Goal: Transaction & Acquisition: Purchase product/service

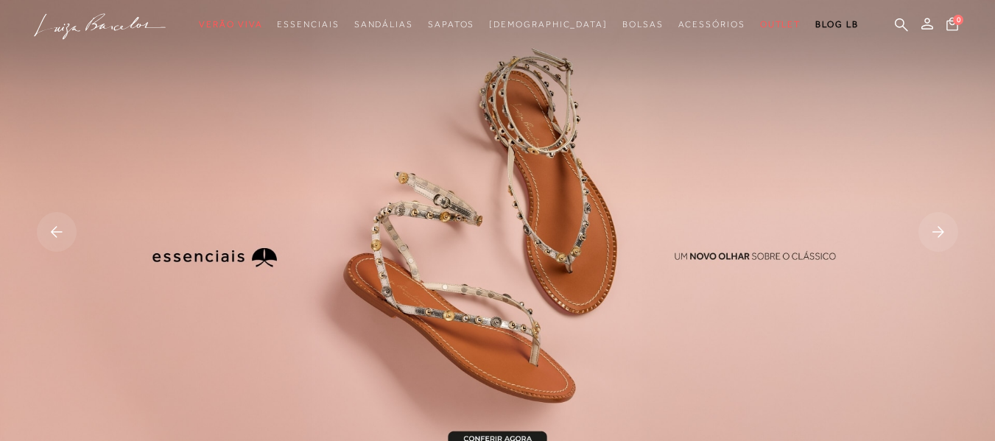
click at [41, 228] on rect at bounding box center [57, 232] width 40 height 40
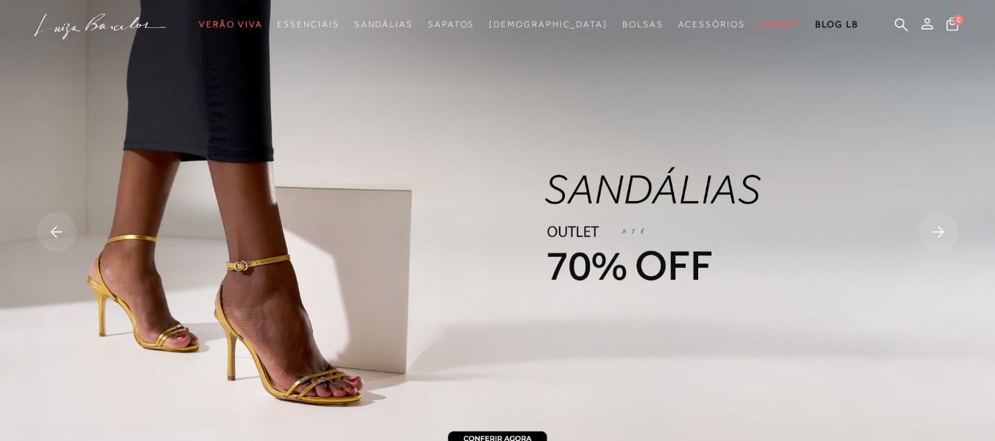
click at [689, 234] on img at bounding box center [497, 233] width 995 height 467
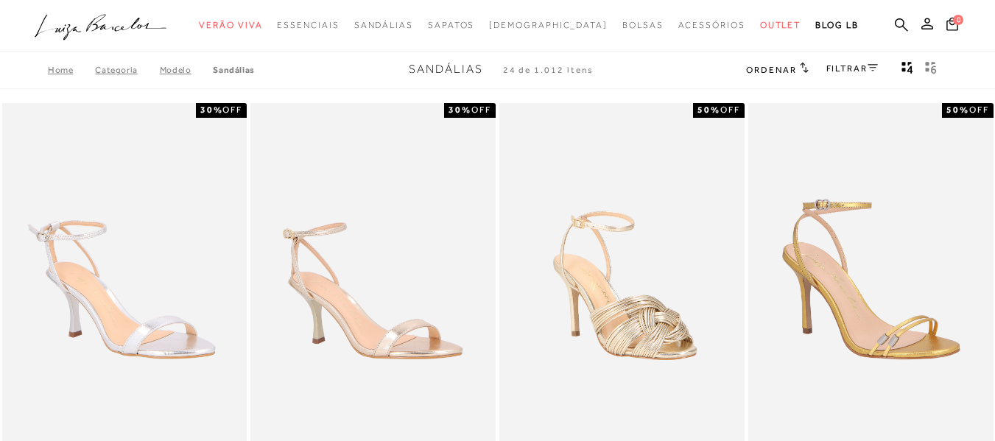
click at [856, 65] on link "FILTRAR" at bounding box center [853, 68] width 52 height 10
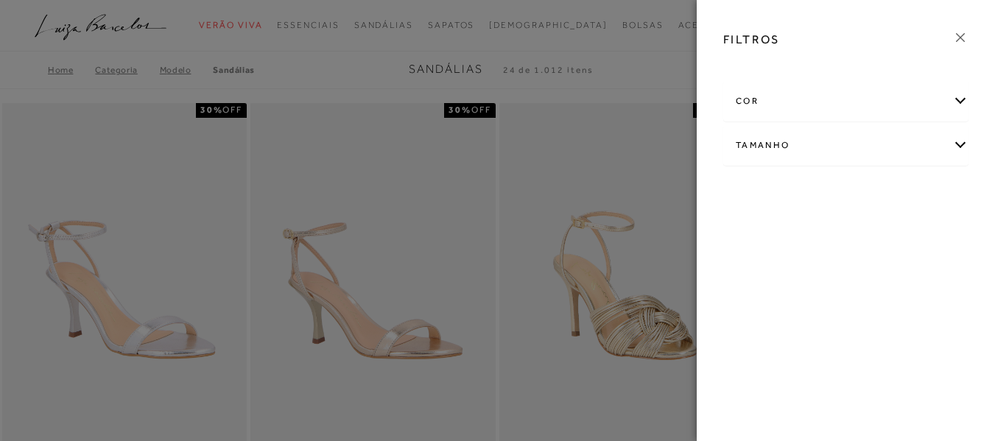
click at [790, 145] on div "Tamanho" at bounding box center [846, 145] width 244 height 39
click at [749, 260] on link "Ver mais..." at bounding box center [763, 256] width 40 height 11
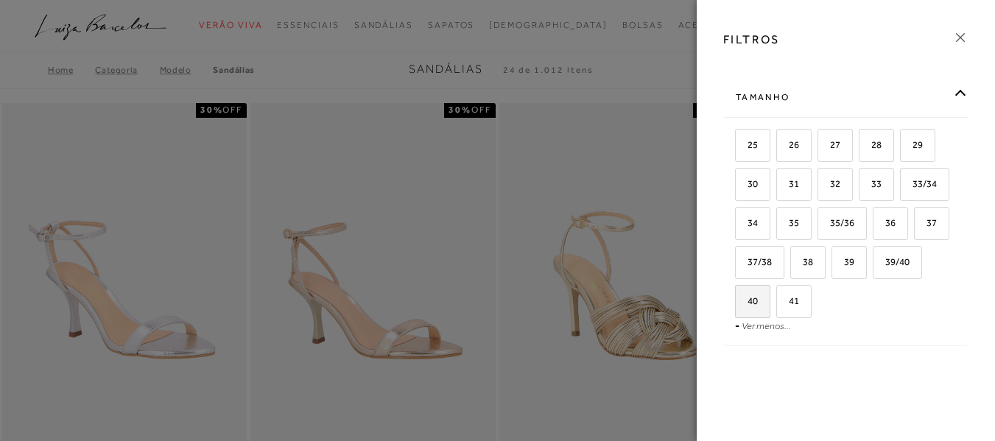
click at [758, 304] on span "40" at bounding box center [747, 300] width 21 height 11
click at [748, 304] on input "40" at bounding box center [740, 303] width 15 height 15
checkbox input "true"
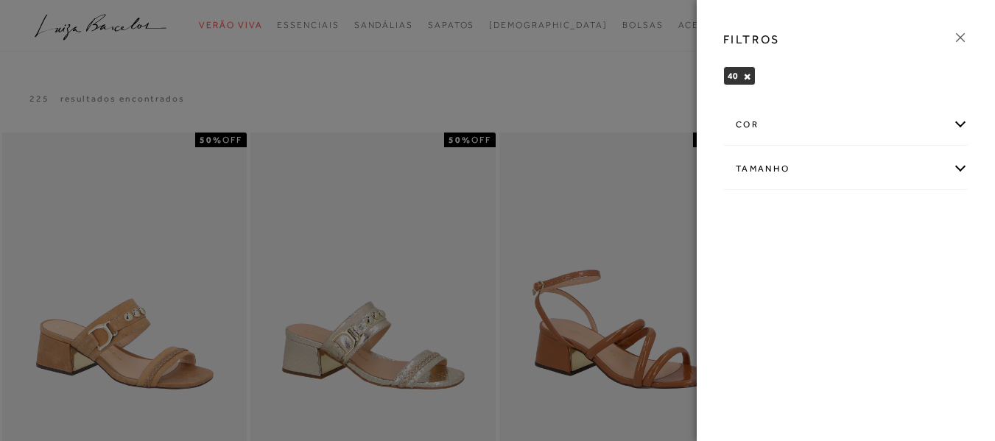
click at [599, 77] on div at bounding box center [497, 220] width 995 height 441
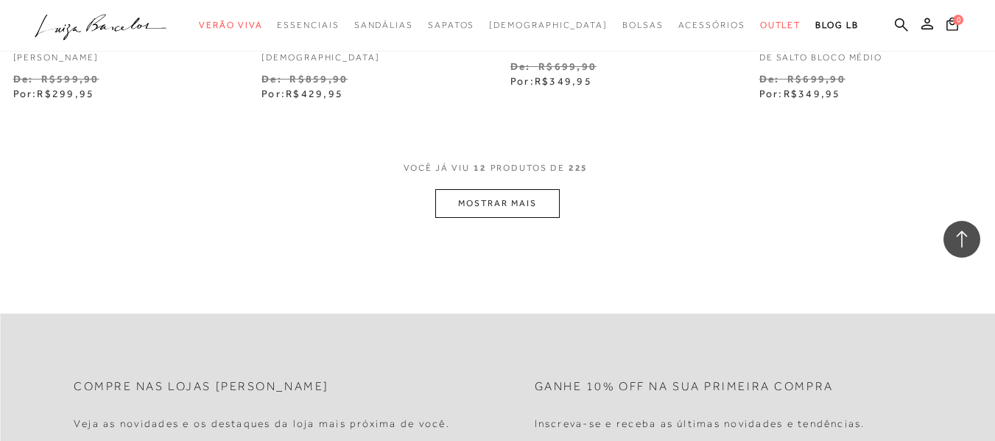
scroll to position [1474, 0]
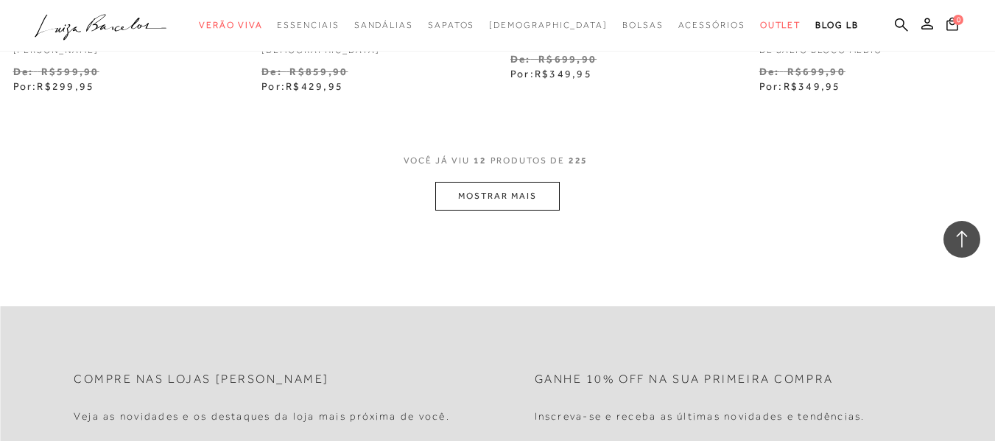
click at [501, 201] on button "MOSTRAR MAIS" at bounding box center [497, 196] width 124 height 29
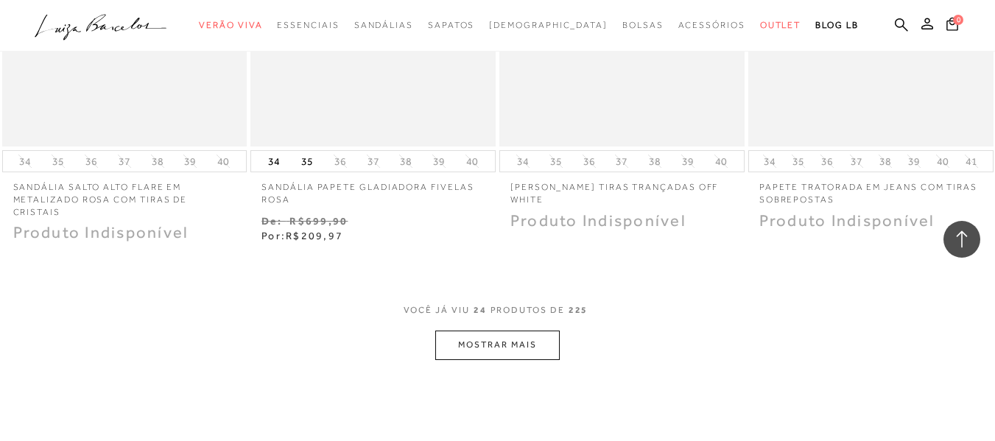
scroll to position [2800, 0]
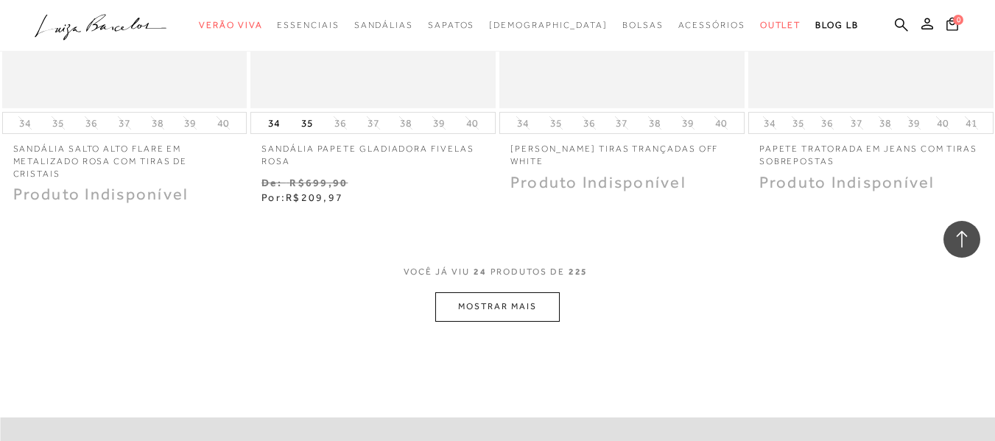
click at [500, 312] on button "MOSTRAR MAIS" at bounding box center [497, 306] width 124 height 29
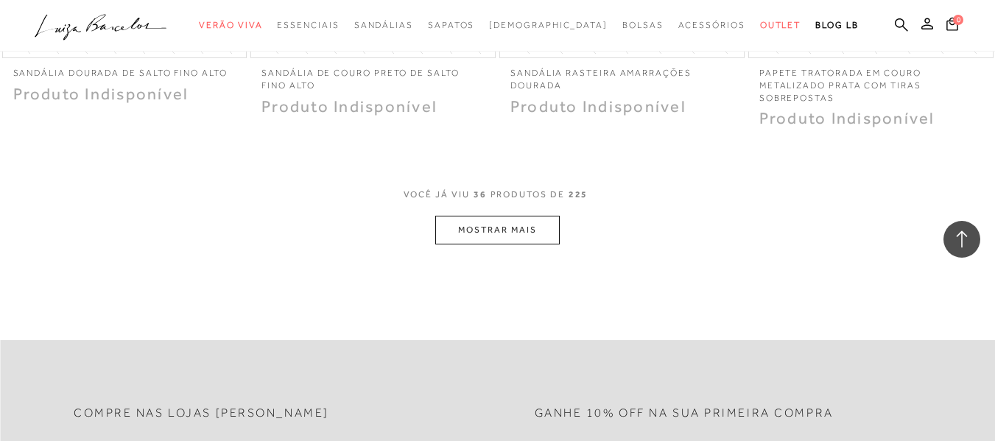
scroll to position [4347, 0]
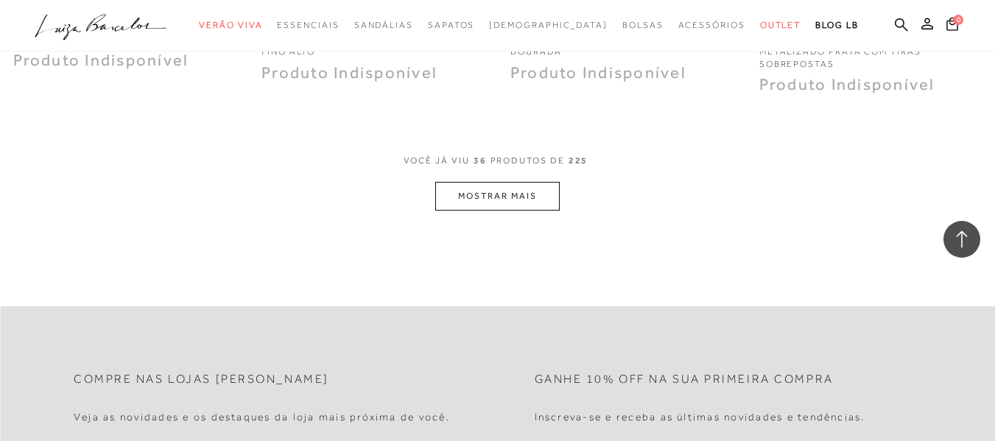
click at [497, 204] on button "MOSTRAR MAIS" at bounding box center [497, 196] width 124 height 29
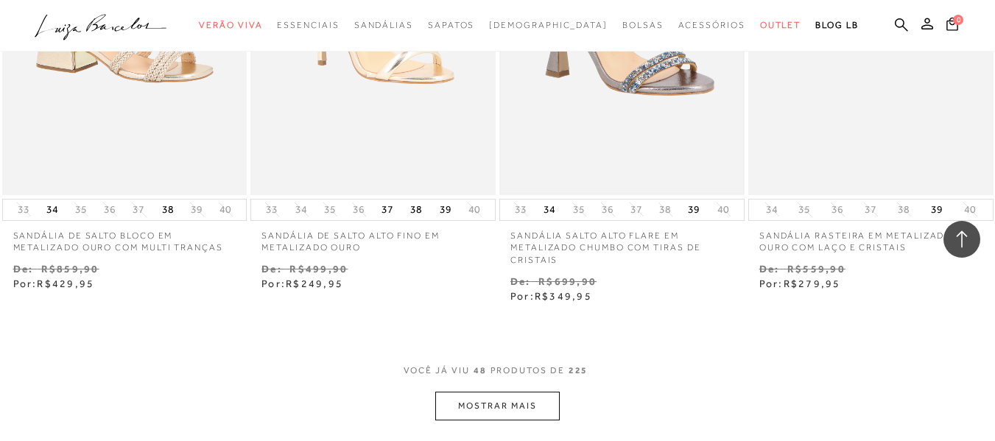
scroll to position [5747, 0]
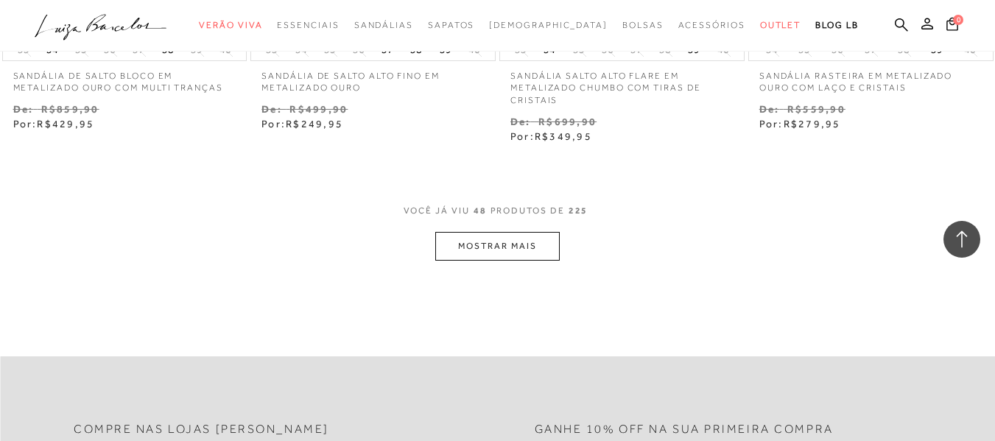
click at [488, 252] on button "MOSTRAR MAIS" at bounding box center [497, 246] width 124 height 29
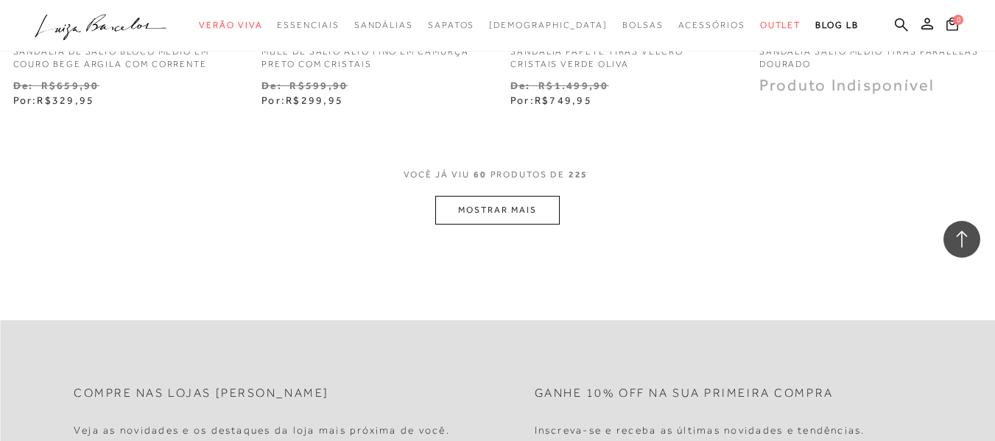
scroll to position [7146, 0]
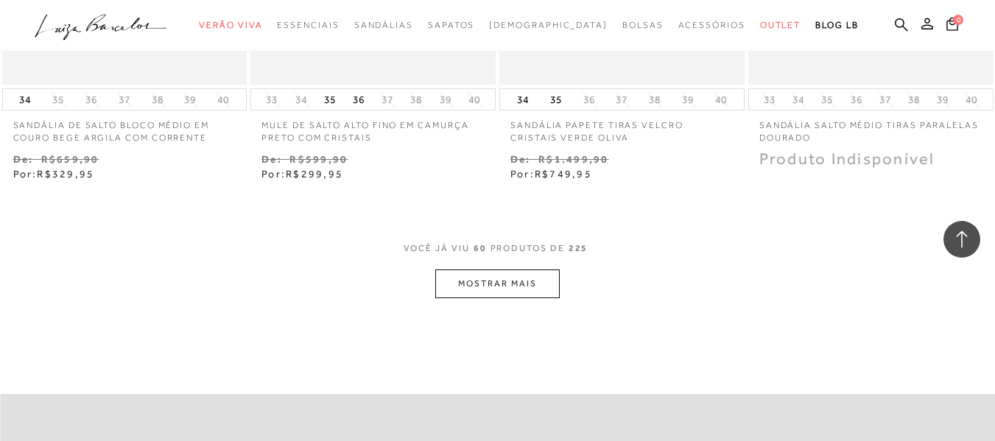
click at [497, 283] on button "MOSTRAR MAIS" at bounding box center [497, 284] width 124 height 29
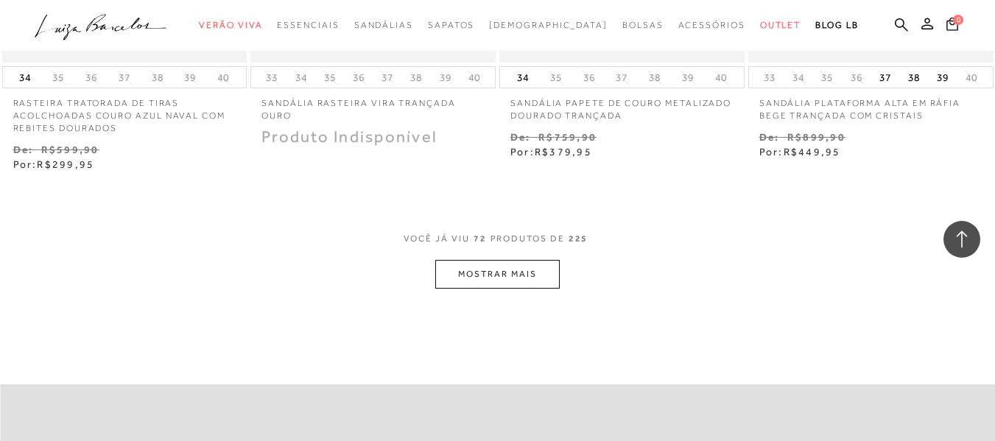
scroll to position [8620, 0]
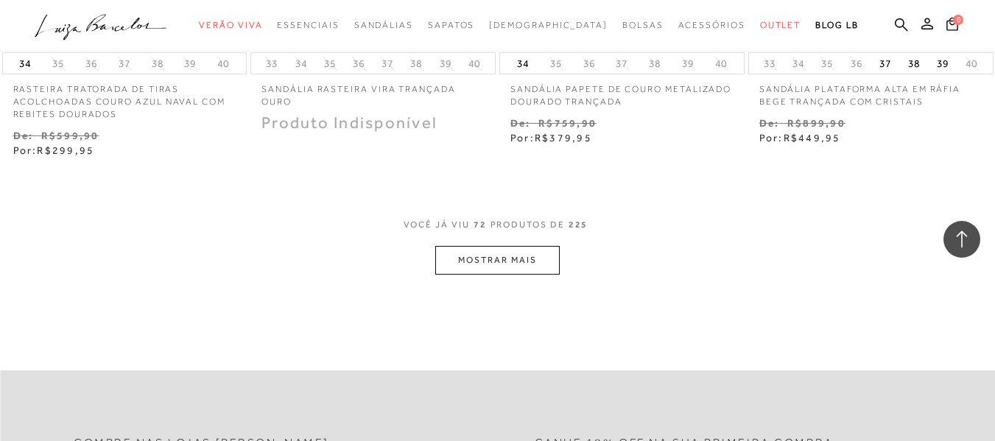
click at [534, 253] on button "MOSTRAR MAIS" at bounding box center [497, 260] width 124 height 29
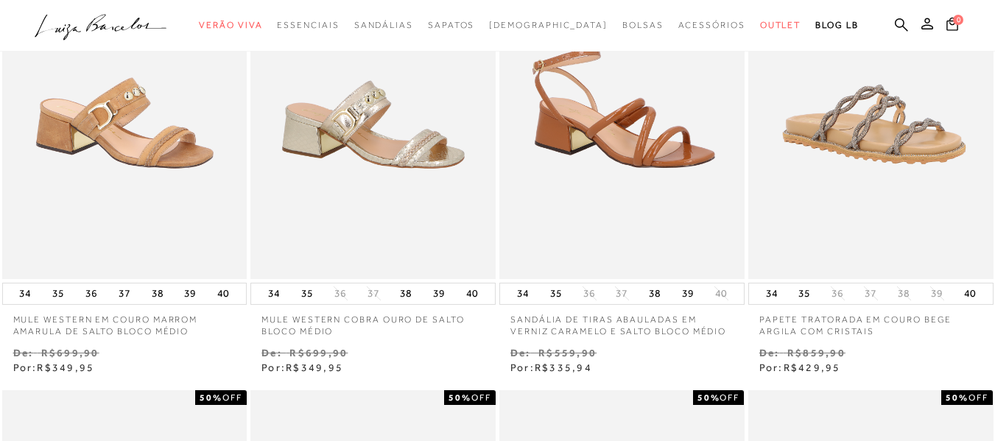
scroll to position [0, 0]
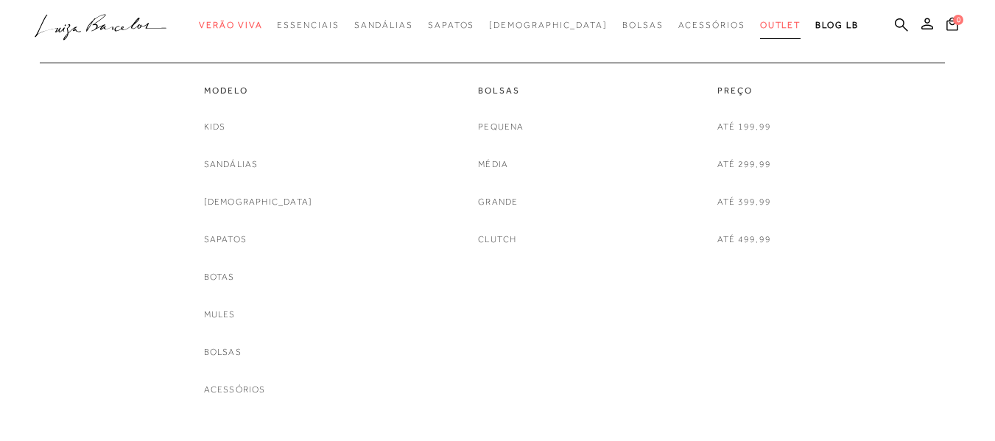
click at [760, 24] on span "Outlet" at bounding box center [780, 25] width 41 height 10
click at [760, 20] on span "Outlet" at bounding box center [780, 25] width 41 height 10
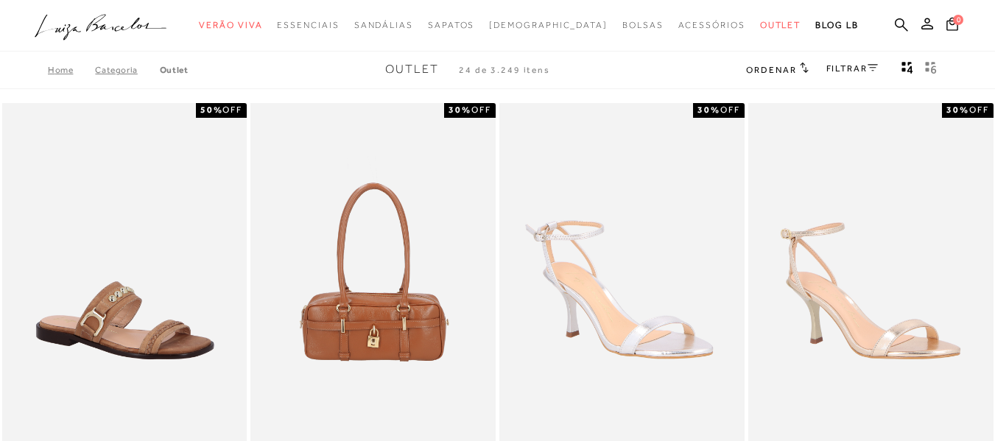
click at [851, 61] on div "FILTRAR" at bounding box center [853, 69] width 52 height 19
click at [852, 68] on link "FILTRAR" at bounding box center [853, 68] width 52 height 10
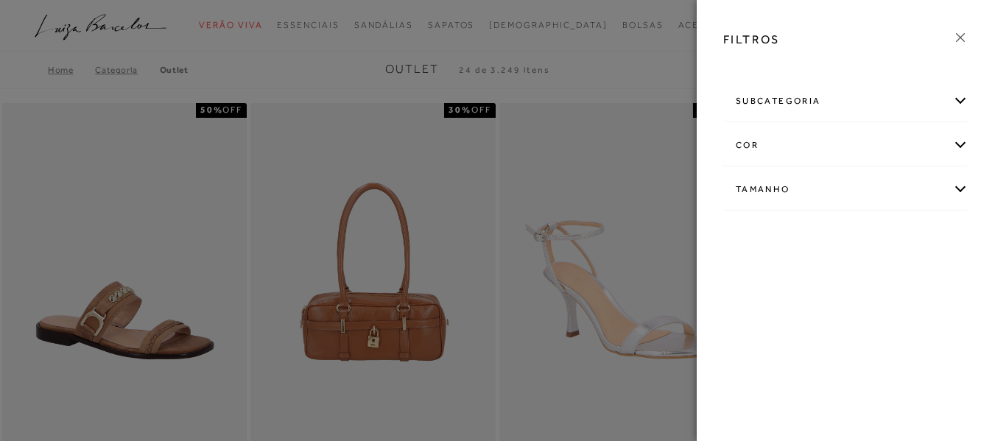
click at [769, 193] on div "Tamanho" at bounding box center [846, 189] width 244 height 39
click at [761, 302] on link "Ver mais..." at bounding box center [763, 300] width 40 height 11
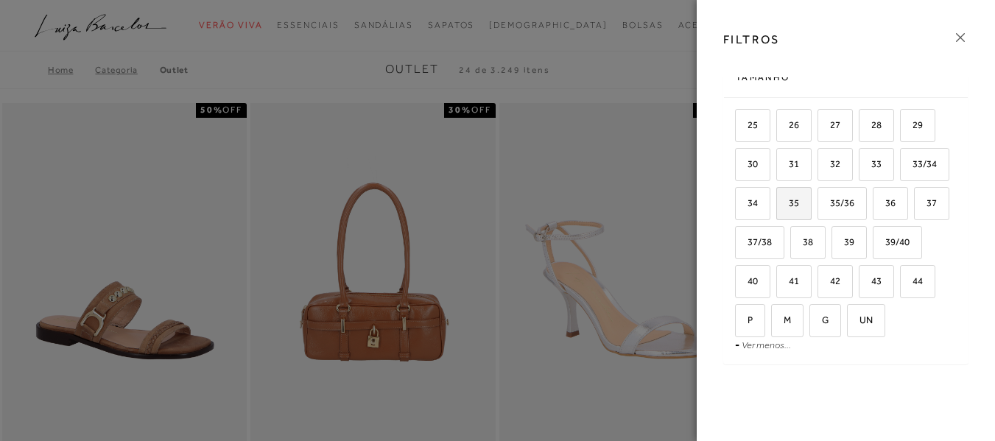
scroll to position [147, 0]
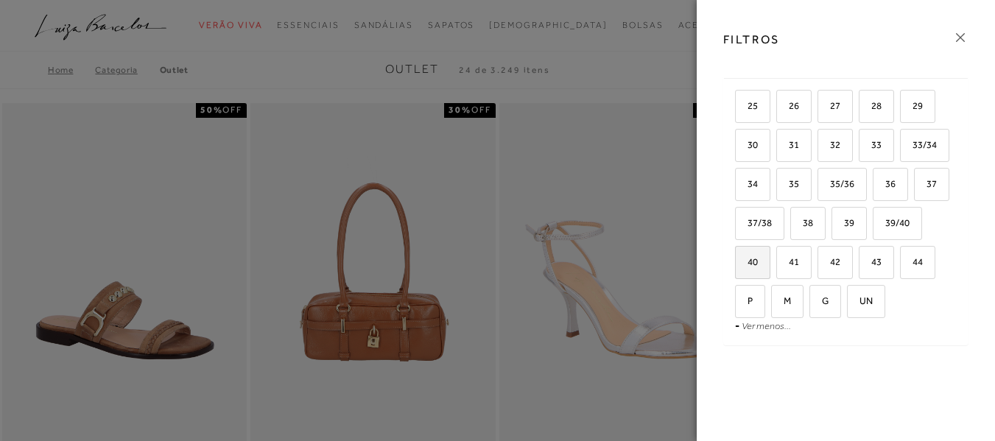
click at [770, 253] on label "40" at bounding box center [753, 263] width 34 height 32
click at [748, 257] on input "40" at bounding box center [740, 264] width 15 height 15
checkbox input "true"
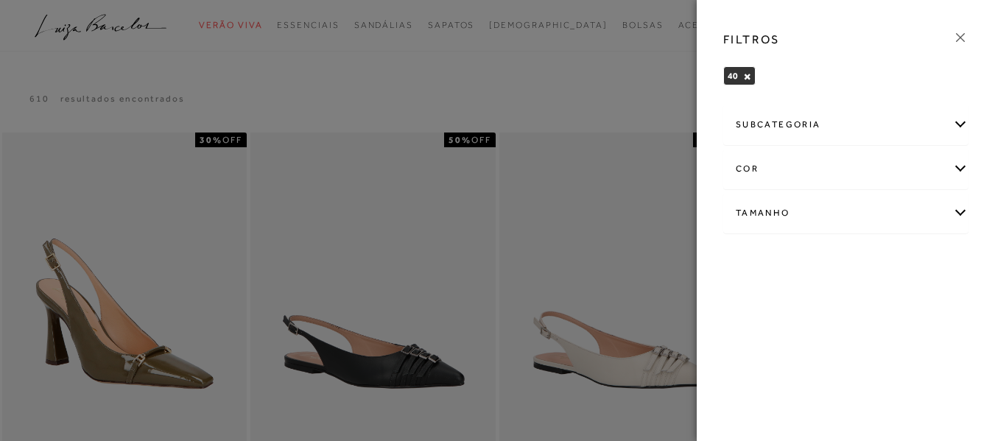
click at [608, 55] on div at bounding box center [497, 220] width 995 height 441
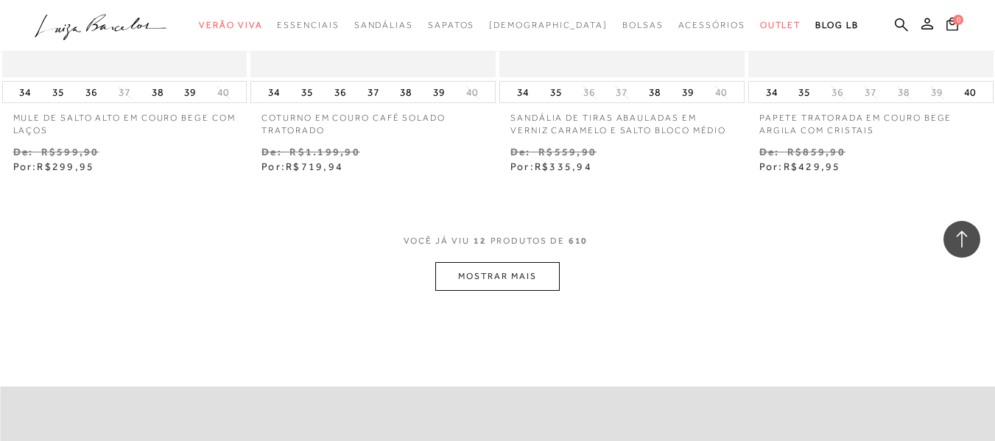
scroll to position [1400, 0]
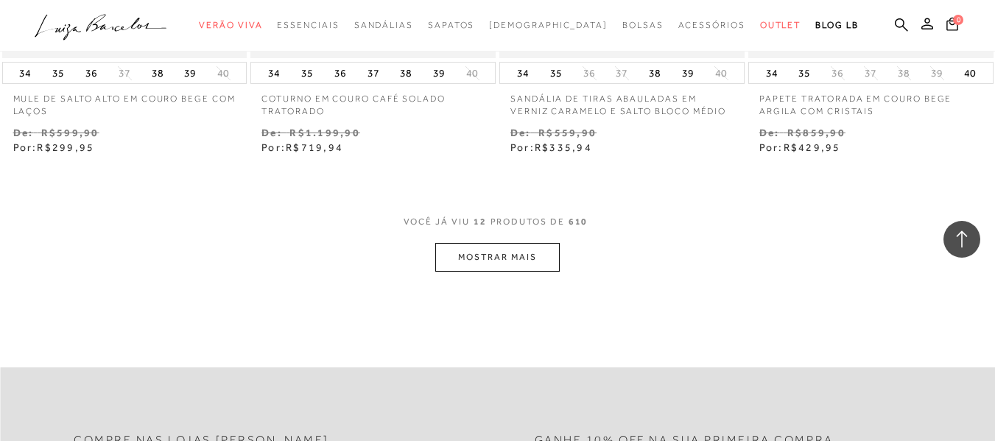
click at [513, 254] on button "MOSTRAR MAIS" at bounding box center [497, 257] width 124 height 29
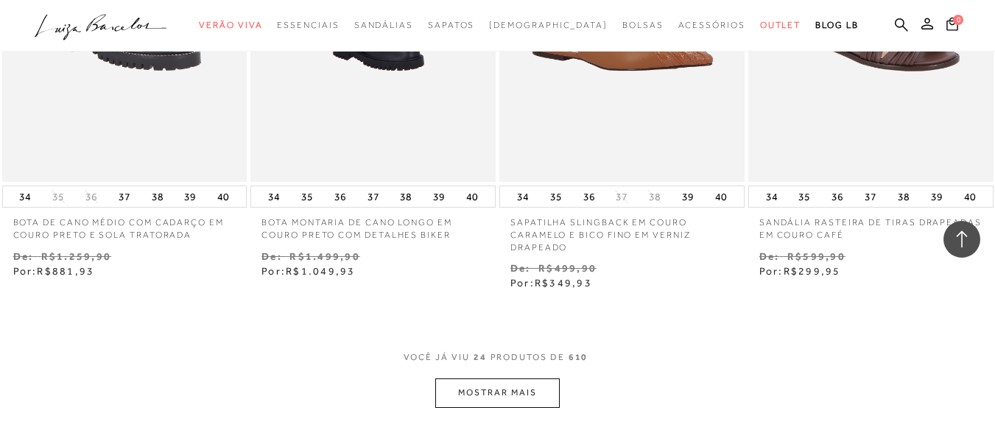
scroll to position [2800, 0]
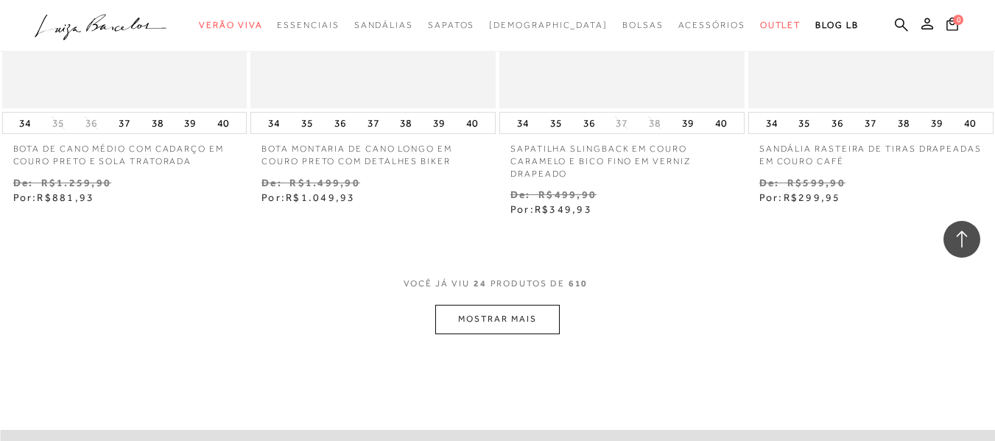
click at [547, 325] on button "MOSTRAR MAIS" at bounding box center [497, 319] width 124 height 29
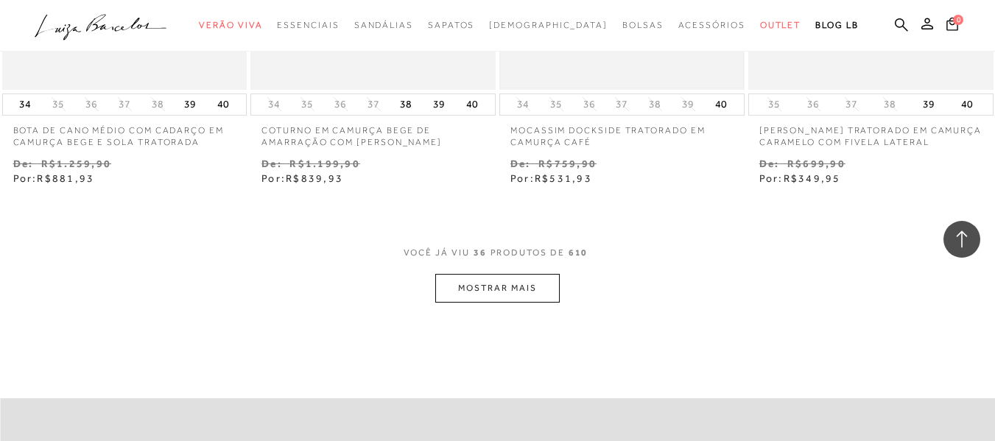
scroll to position [4347, 0]
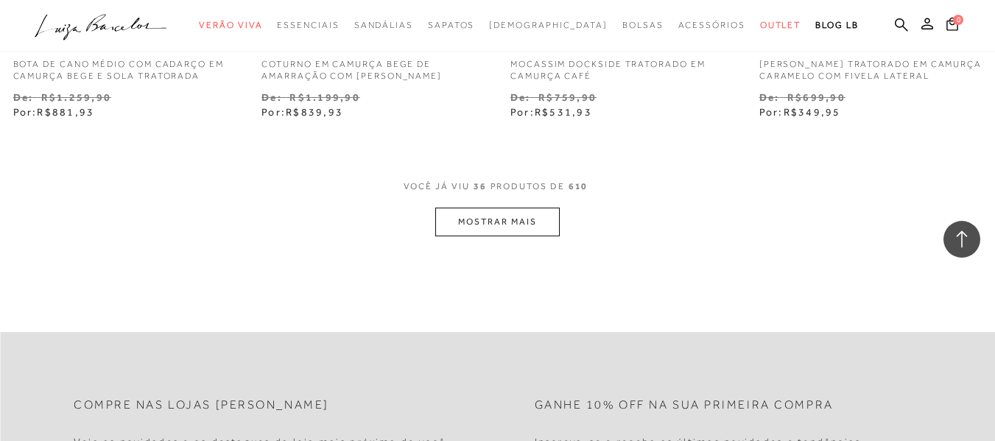
click at [549, 222] on button "MOSTRAR MAIS" at bounding box center [497, 222] width 124 height 29
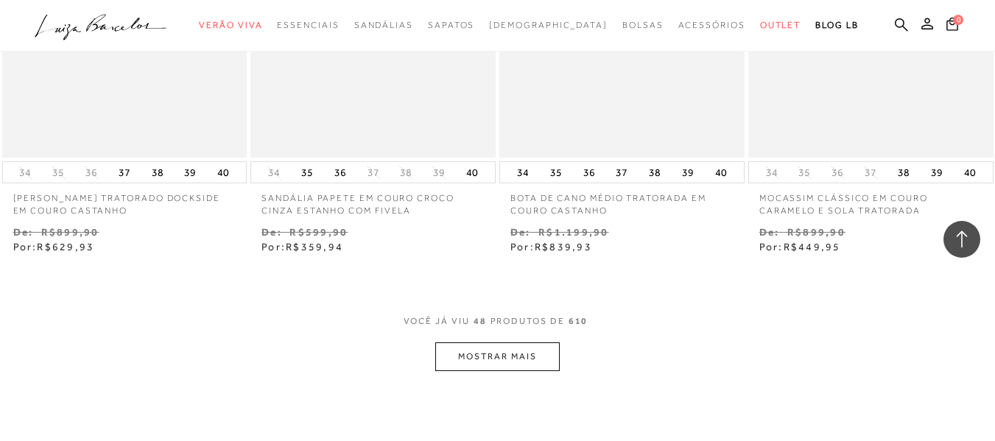
scroll to position [5747, 0]
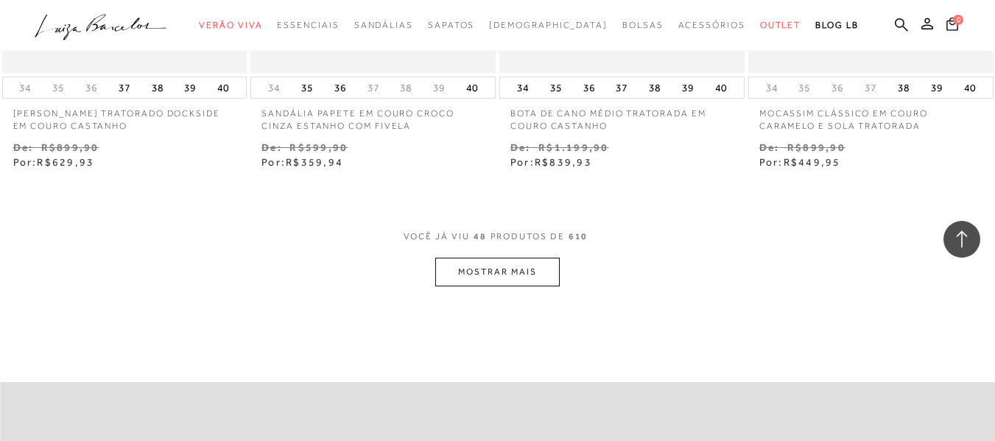
click at [518, 270] on button "MOSTRAR MAIS" at bounding box center [497, 272] width 124 height 29
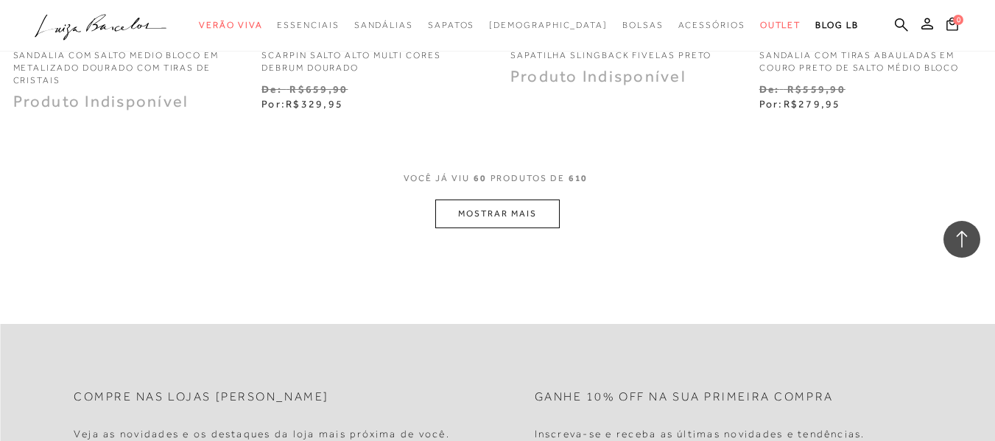
scroll to position [7294, 0]
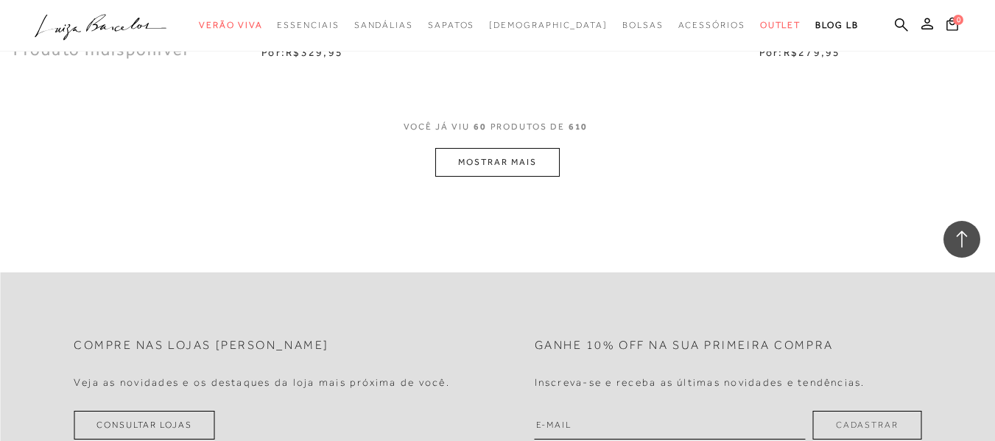
click at [483, 162] on button "MOSTRAR MAIS" at bounding box center [497, 162] width 124 height 29
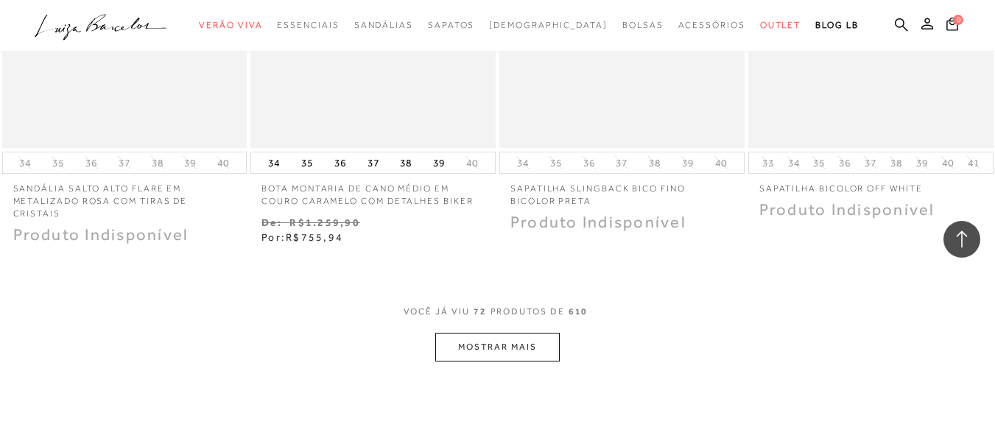
scroll to position [8694, 0]
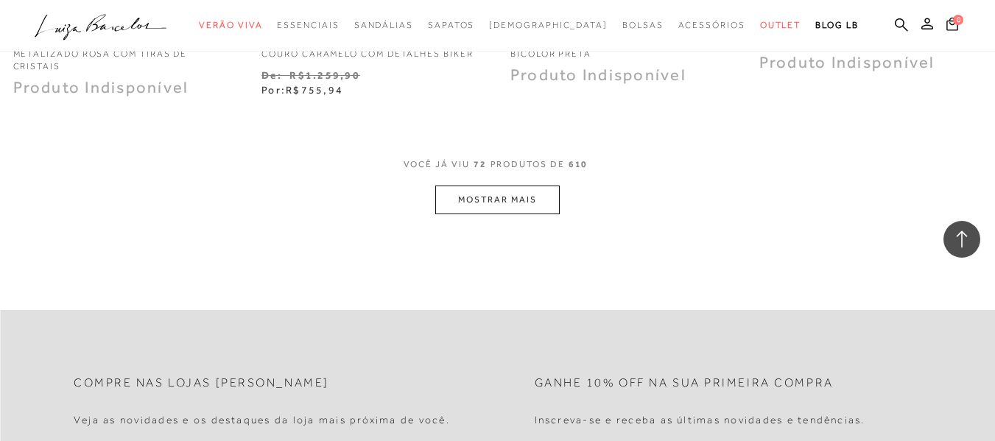
click at [491, 201] on button "MOSTRAR MAIS" at bounding box center [497, 200] width 124 height 29
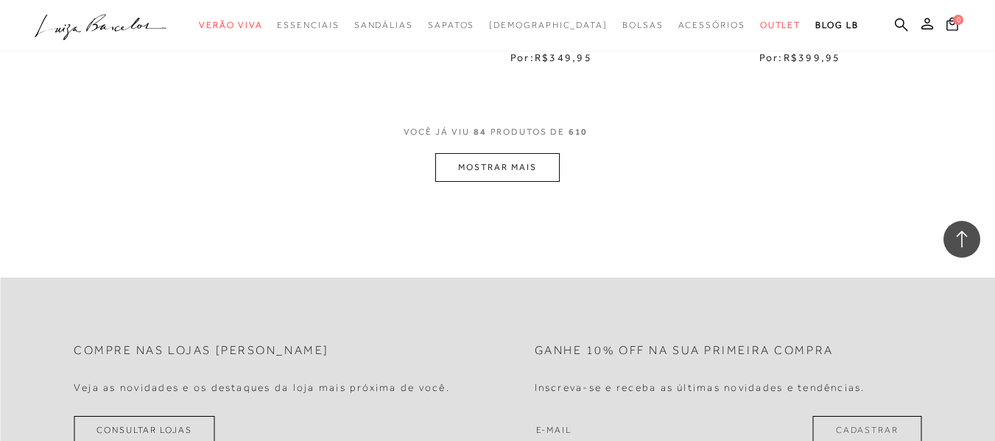
scroll to position [10167, 0]
click at [518, 171] on button "MOSTRAR MAIS" at bounding box center [497, 164] width 124 height 29
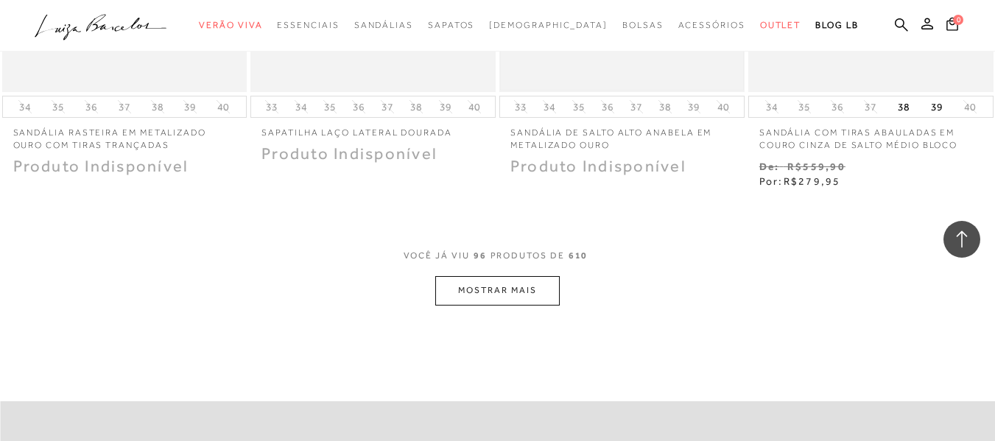
scroll to position [11493, 0]
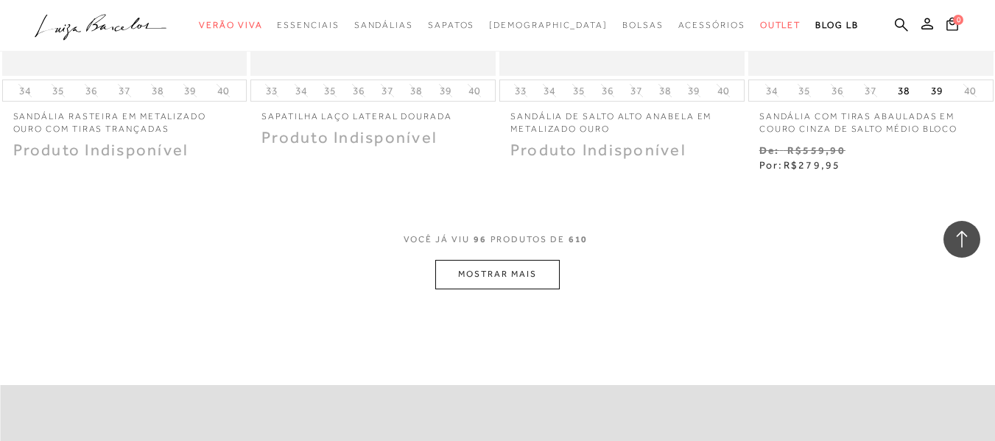
click at [538, 271] on button "MOSTRAR MAIS" at bounding box center [497, 274] width 124 height 29
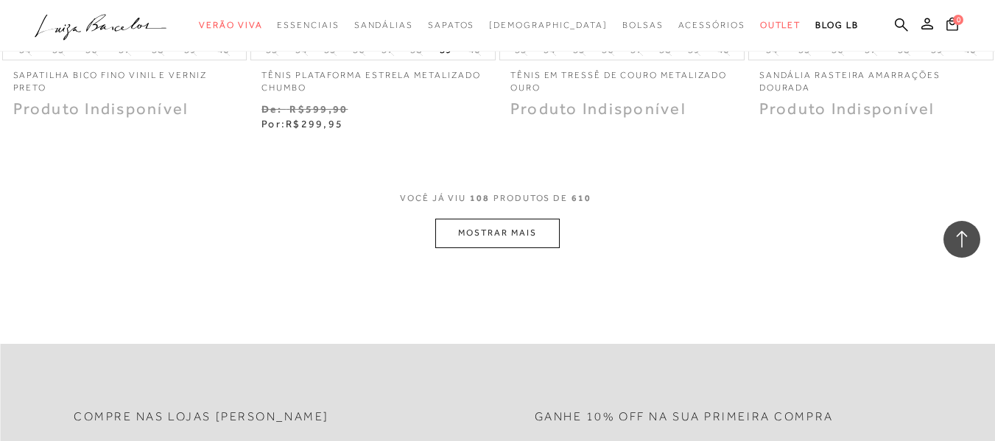
scroll to position [13040, 0]
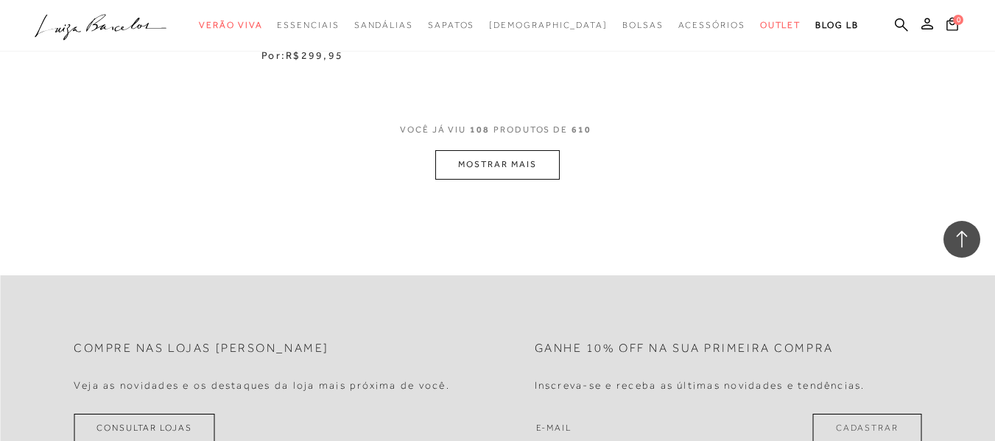
click at [532, 169] on button "MOSTRAR MAIS" at bounding box center [497, 164] width 124 height 29
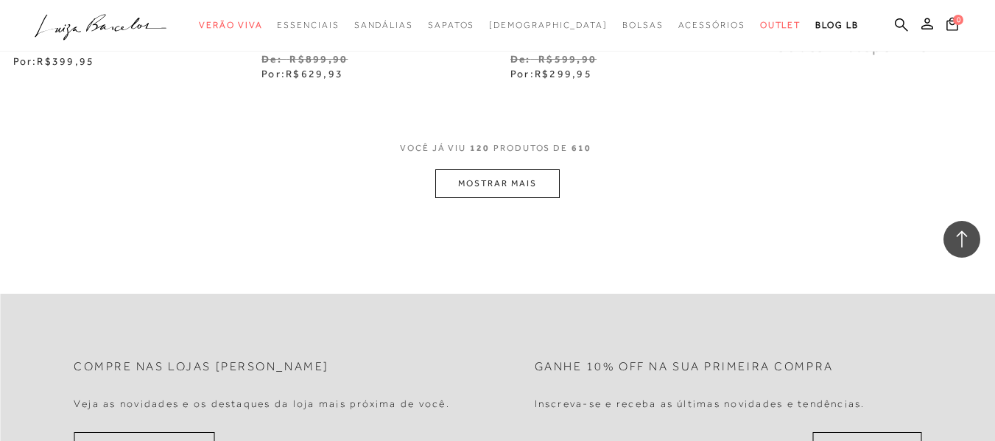
scroll to position [14514, 0]
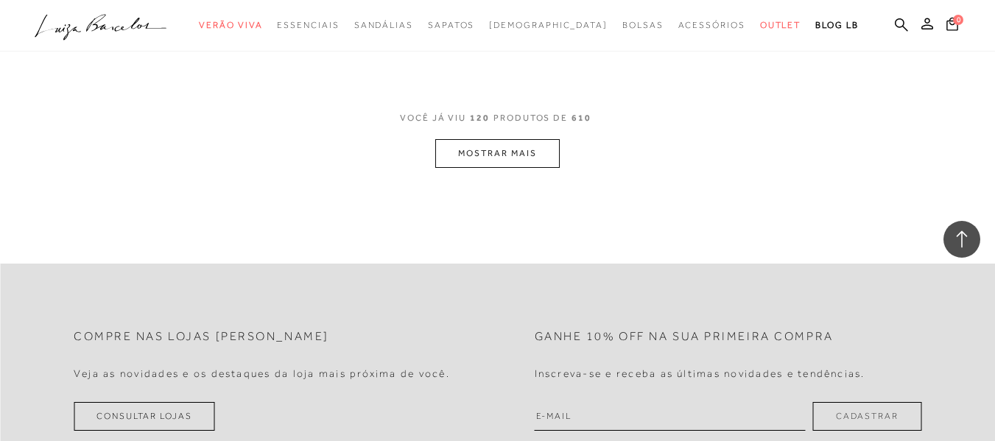
click at [519, 160] on button "MOSTRAR MAIS" at bounding box center [497, 153] width 124 height 29
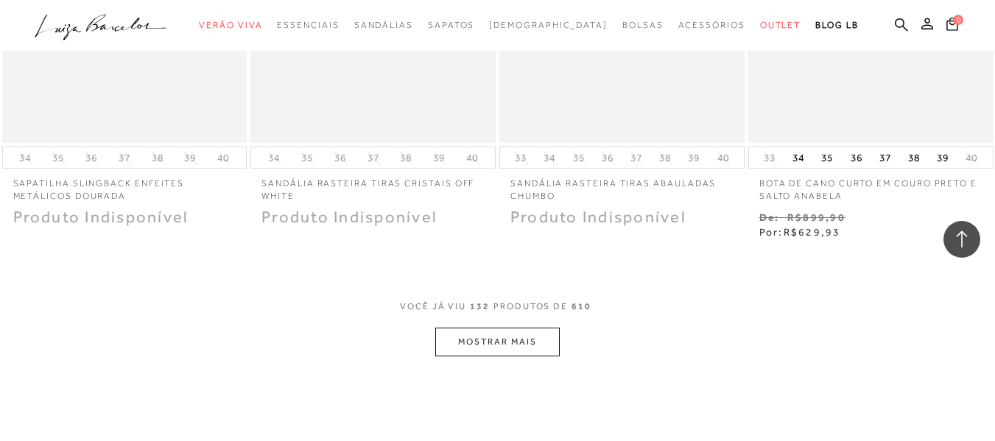
scroll to position [15766, 0]
click at [502, 343] on button "MOSTRAR MAIS" at bounding box center [497, 338] width 124 height 29
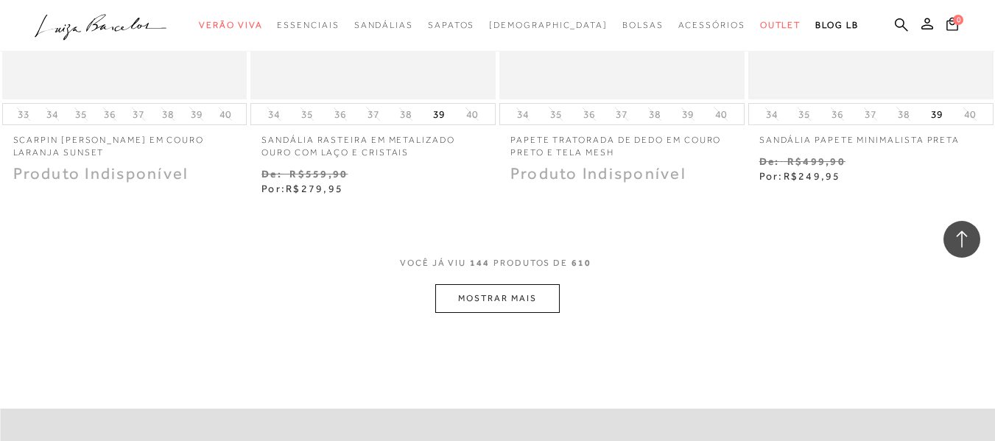
scroll to position [17314, 0]
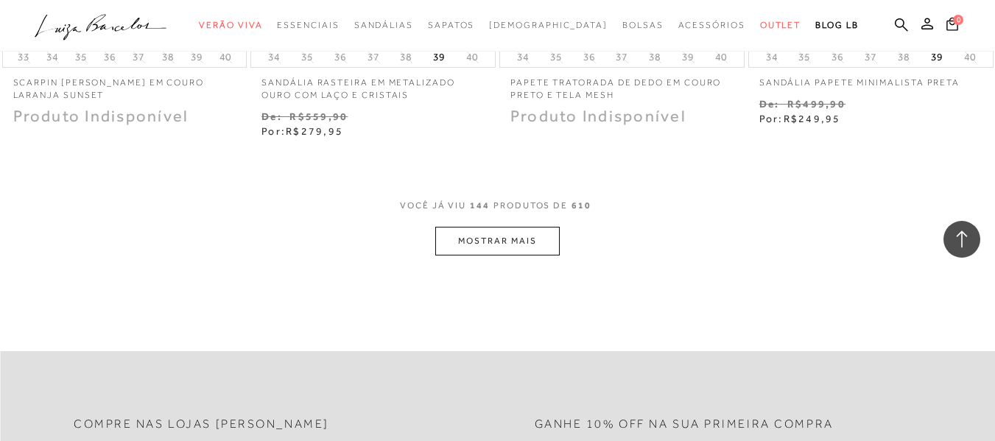
click at [530, 248] on button "MOSTRAR MAIS" at bounding box center [497, 241] width 124 height 29
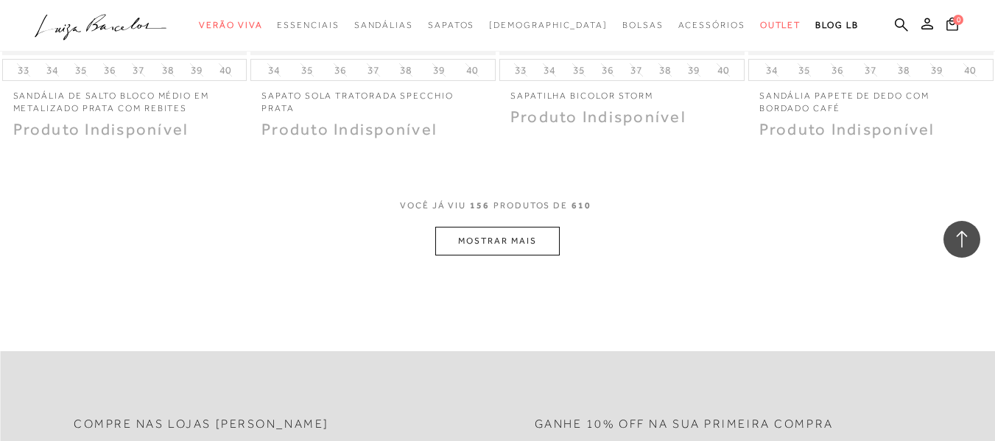
scroll to position [18787, 0]
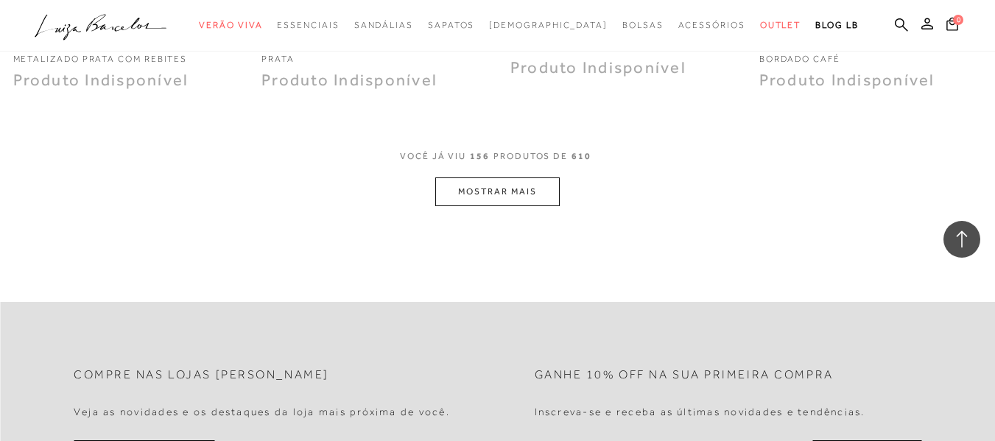
click at [500, 183] on button "MOSTRAR MAIS" at bounding box center [497, 192] width 124 height 29
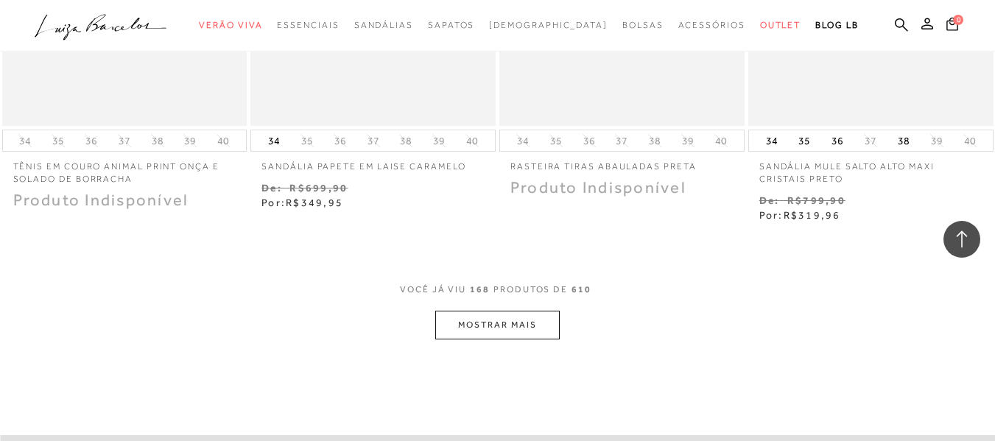
scroll to position [20113, 0]
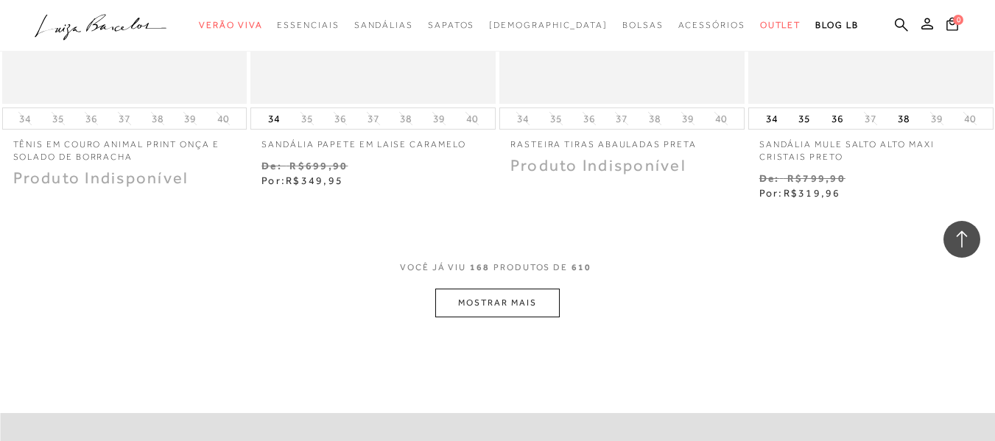
click at [467, 312] on button "MOSTRAR MAIS" at bounding box center [497, 303] width 124 height 29
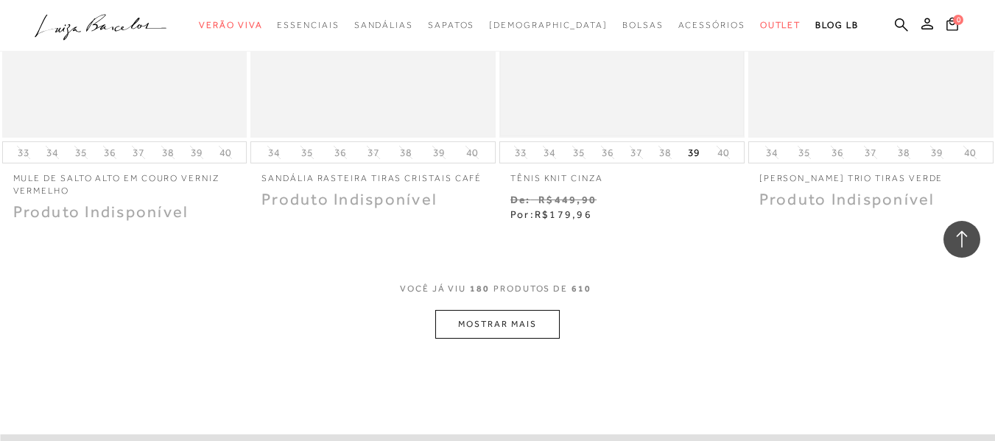
scroll to position [21587, 0]
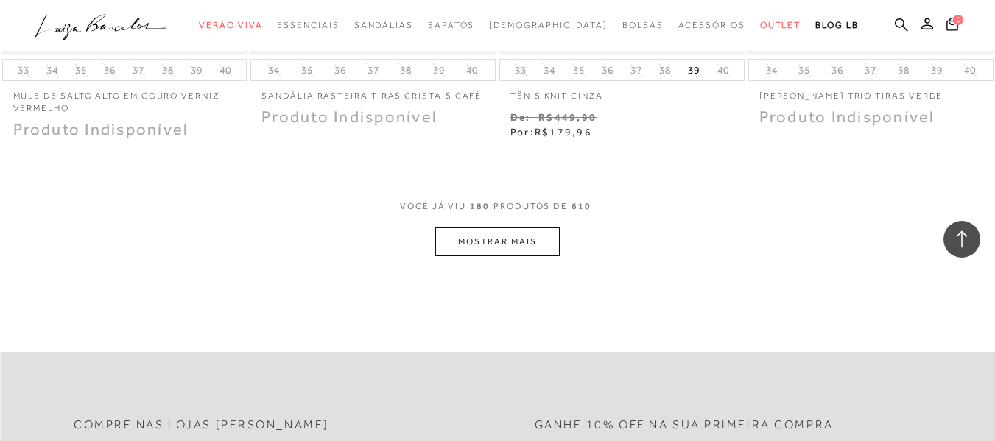
click at [481, 239] on button "MOSTRAR MAIS" at bounding box center [497, 242] width 124 height 29
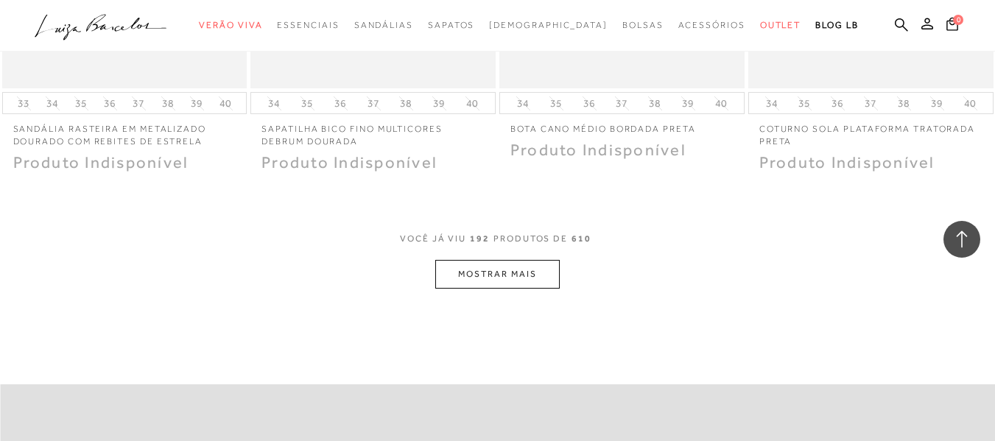
scroll to position [22987, 0]
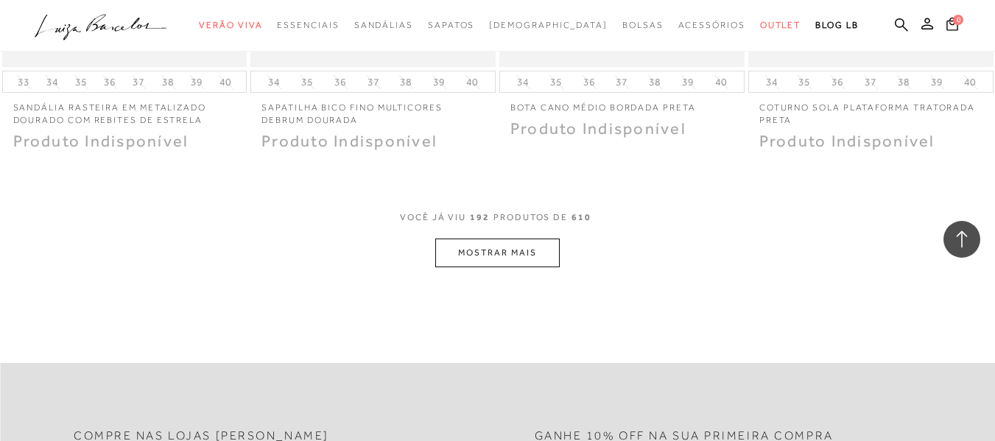
click at [504, 253] on button "MOSTRAR MAIS" at bounding box center [497, 253] width 124 height 29
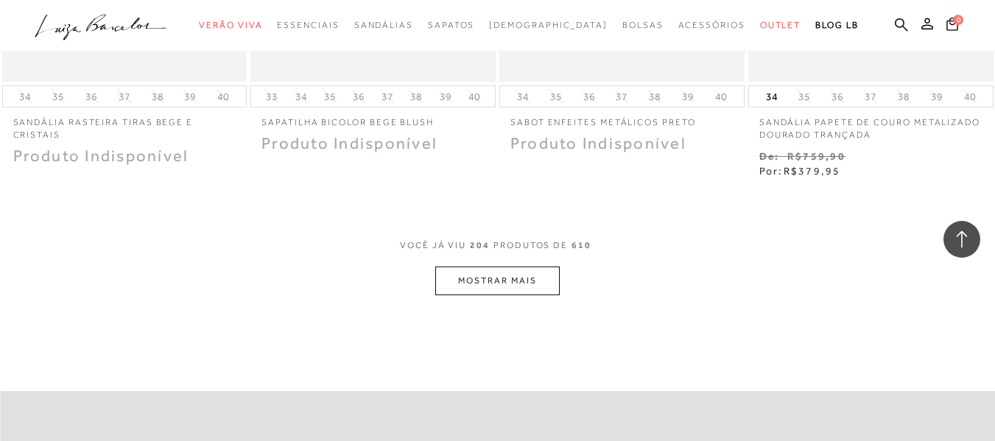
scroll to position [24460, 0]
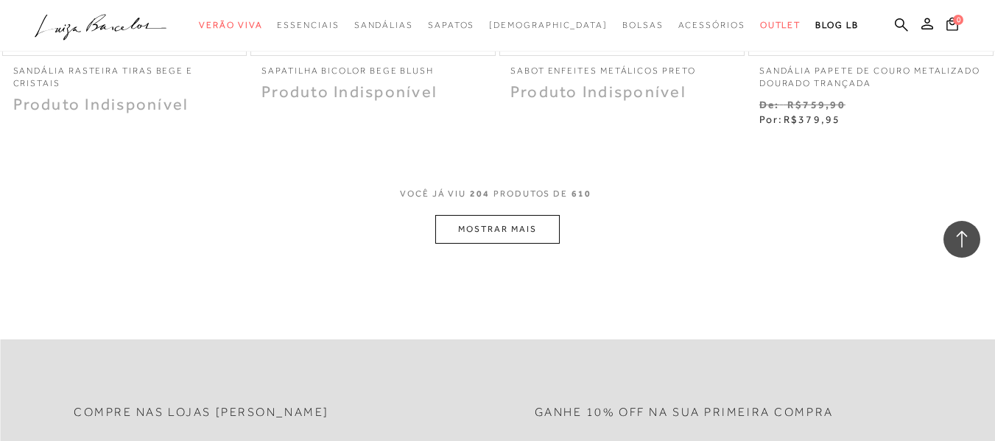
click at [496, 229] on button "MOSTRAR MAIS" at bounding box center [497, 229] width 124 height 29
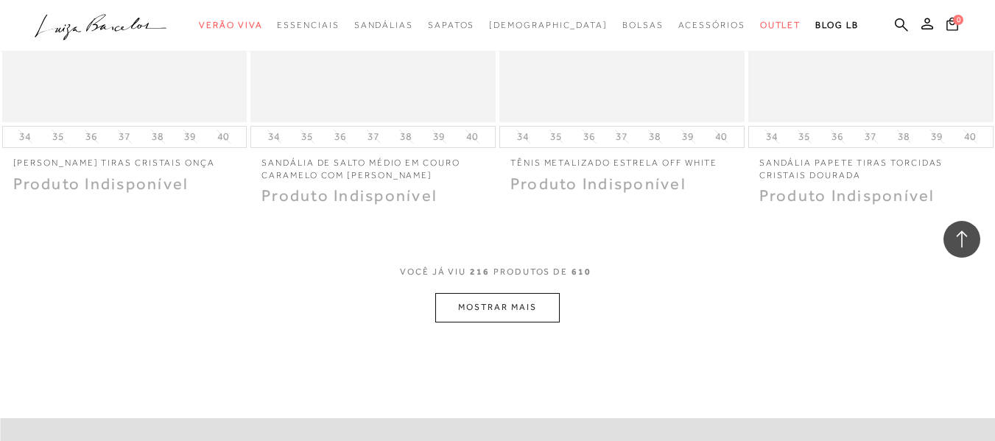
scroll to position [25860, 0]
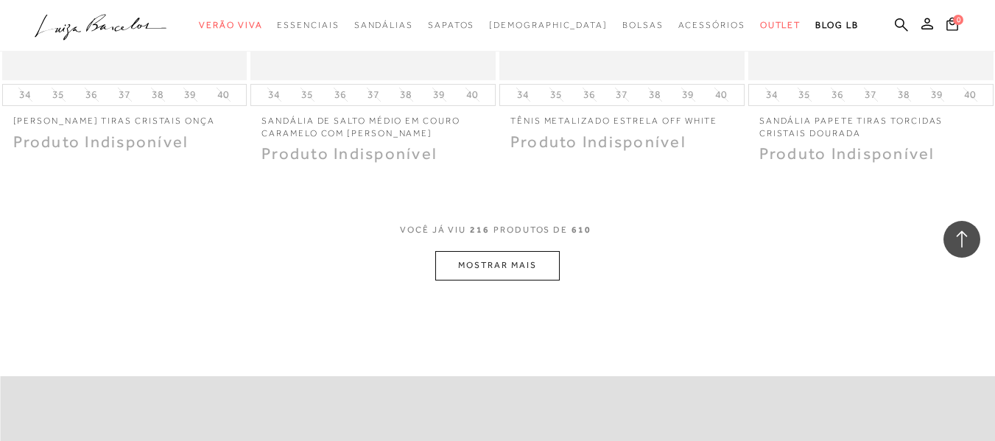
click at [521, 275] on button "MOSTRAR MAIS" at bounding box center [497, 265] width 124 height 29
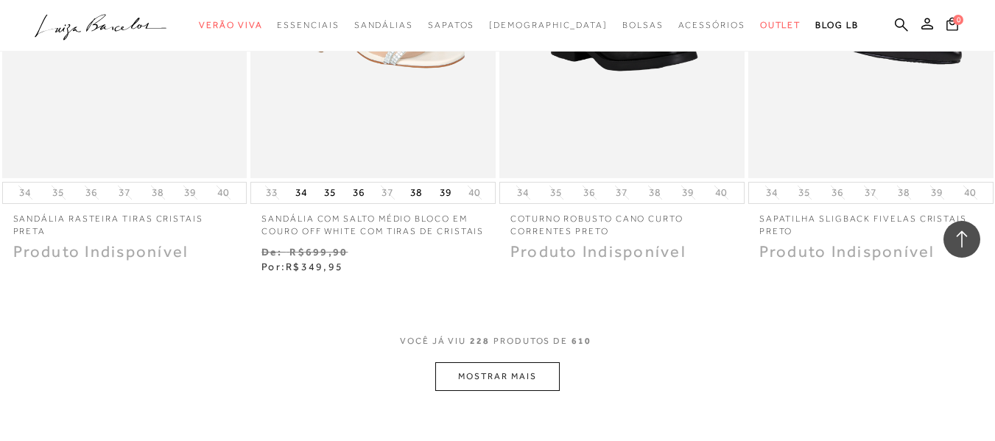
scroll to position [27333, 0]
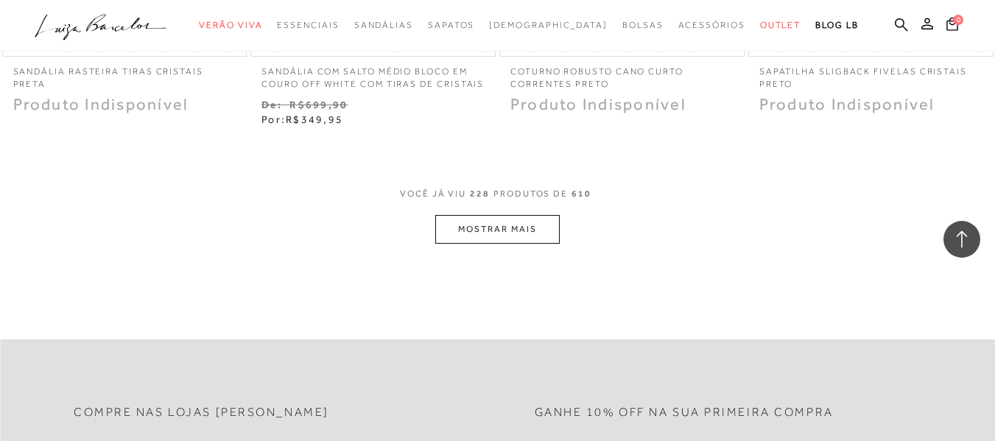
click at [486, 229] on button "MOSTRAR MAIS" at bounding box center [497, 229] width 124 height 29
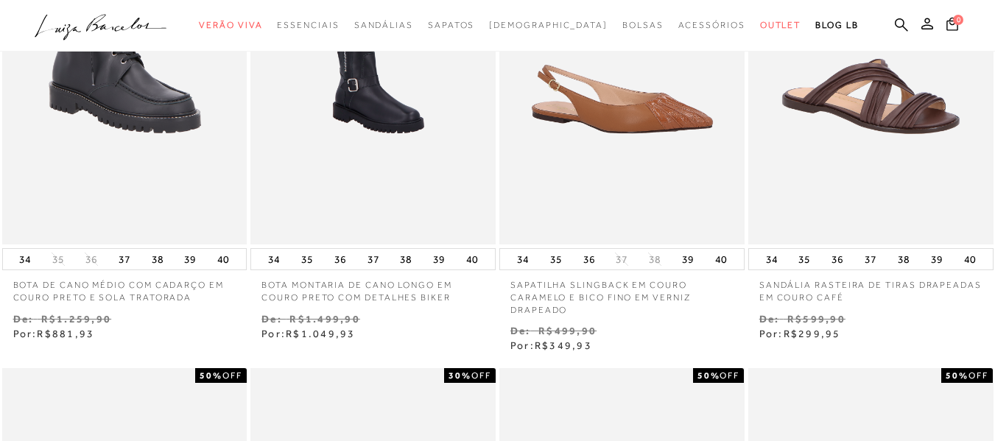
scroll to position [0, 0]
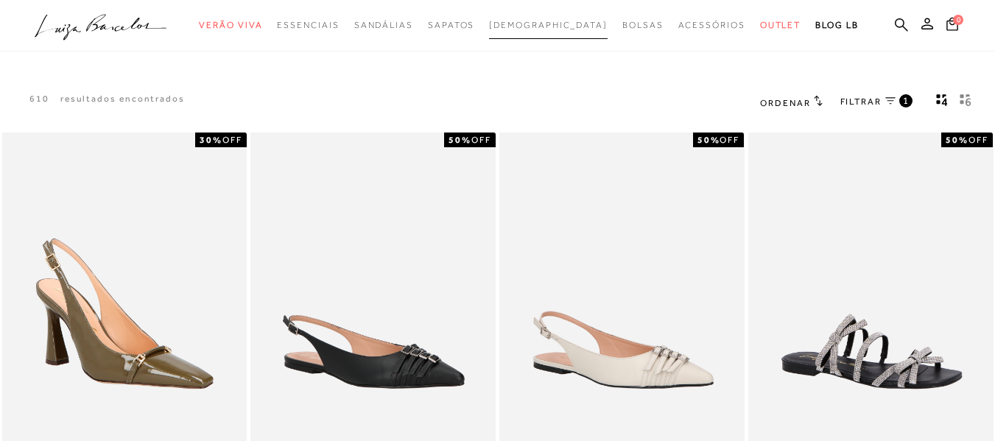
click at [561, 27] on span "[DEMOGRAPHIC_DATA]" at bounding box center [548, 25] width 119 height 10
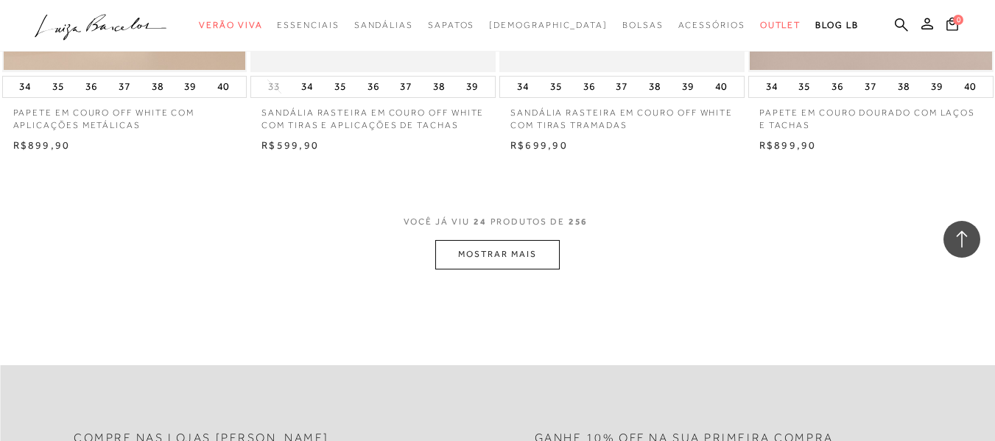
scroll to position [2800, 0]
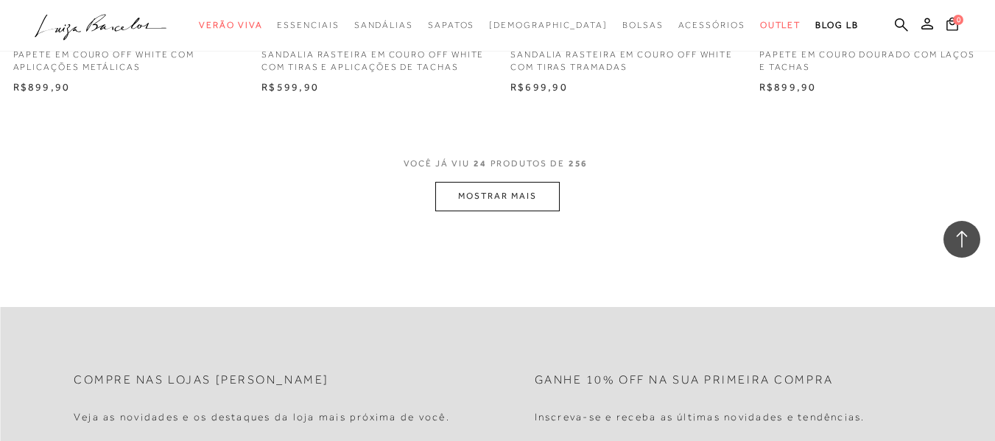
click at [496, 200] on button "MOSTRAR MAIS" at bounding box center [497, 196] width 124 height 29
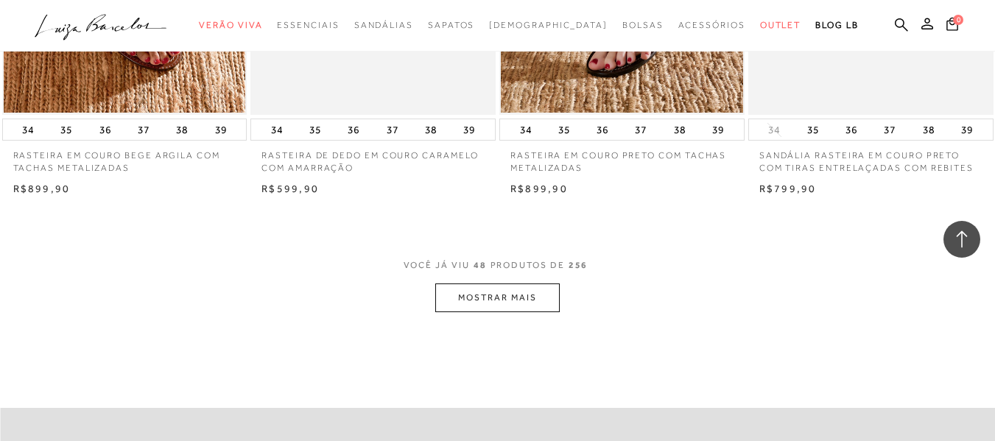
scroll to position [5526, 0]
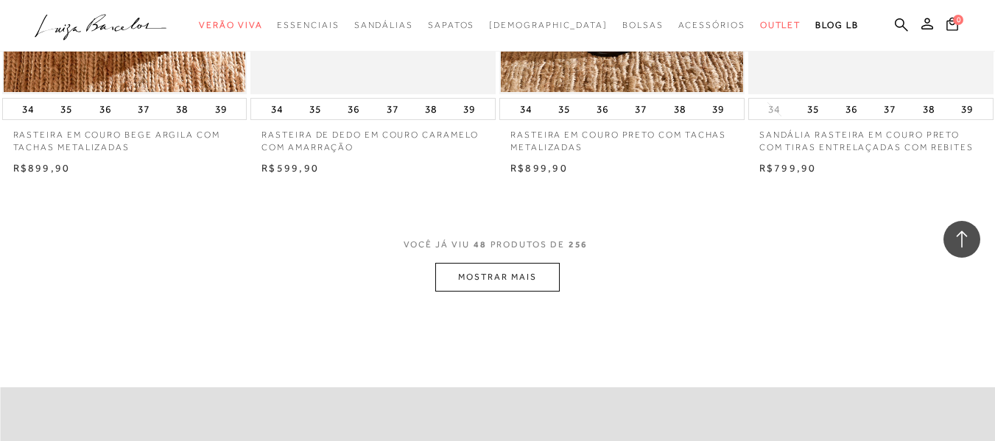
click at [525, 286] on button "MOSTRAR MAIS" at bounding box center [497, 277] width 124 height 29
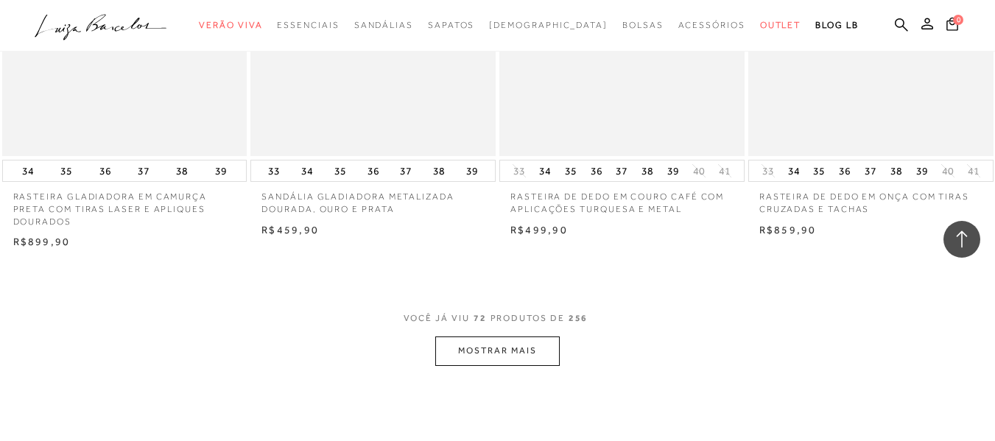
scroll to position [8252, 0]
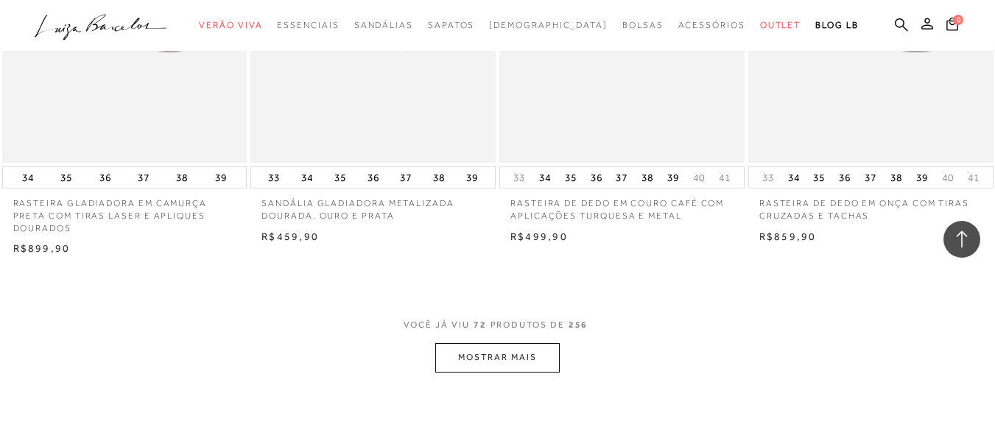
click at [487, 348] on button "MOSTRAR MAIS" at bounding box center [497, 357] width 124 height 29
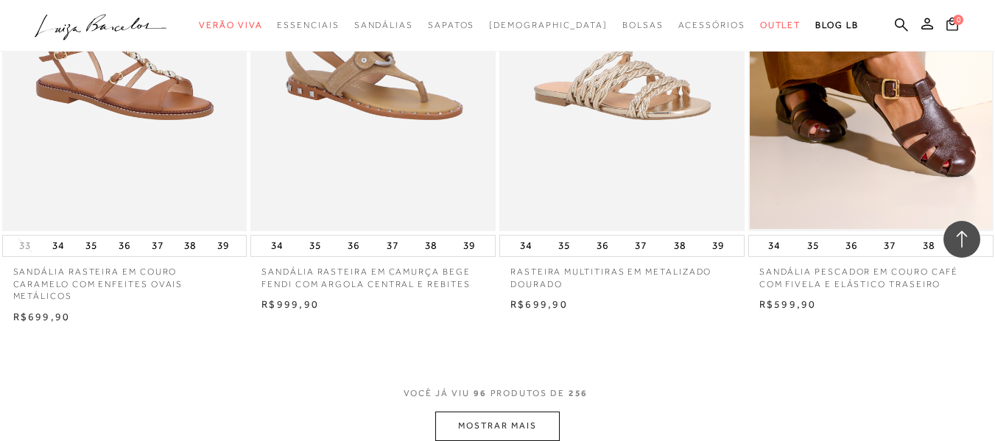
scroll to position [11051, 0]
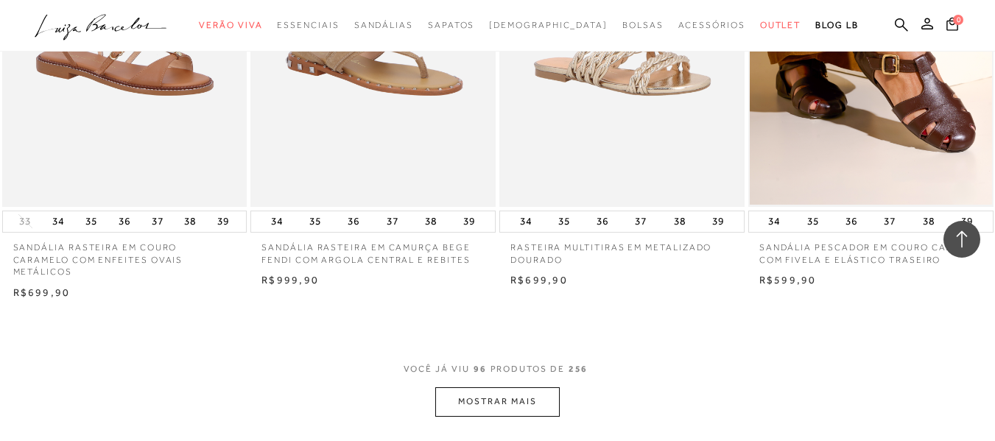
click at [512, 388] on button "MOSTRAR MAIS" at bounding box center [497, 402] width 124 height 29
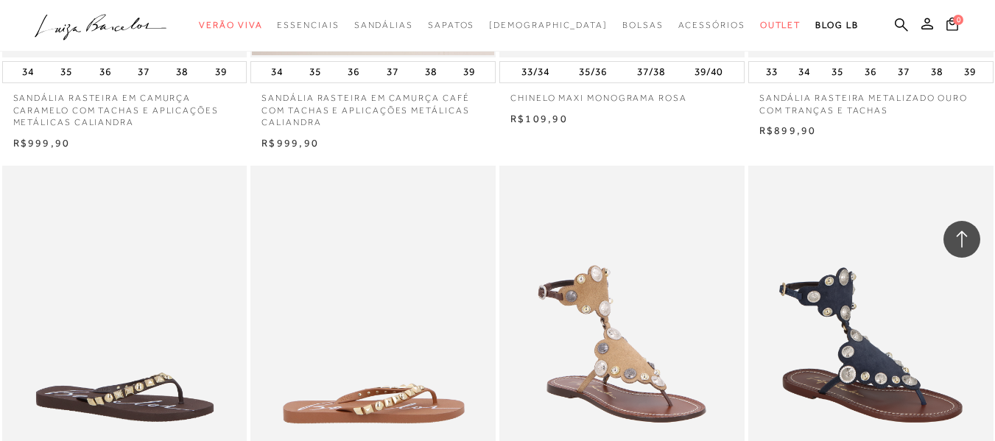
scroll to position [13925, 0]
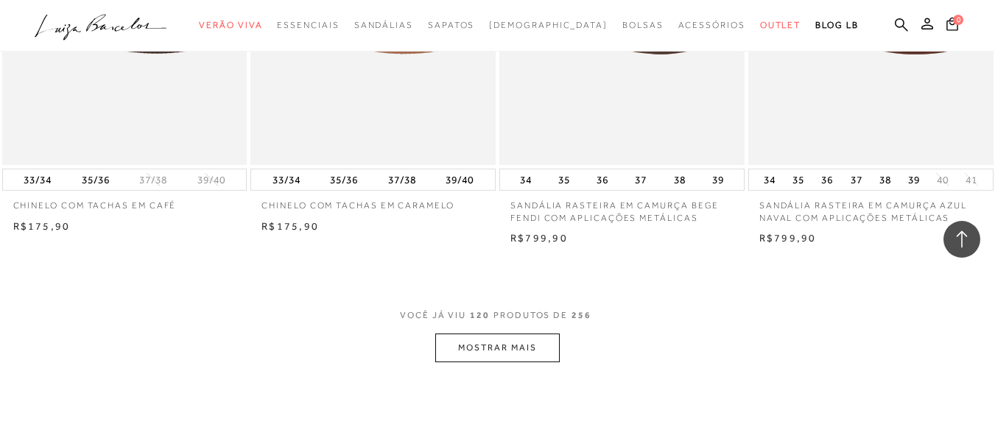
click at [547, 334] on button "MOSTRAR MAIS" at bounding box center [497, 348] width 124 height 29
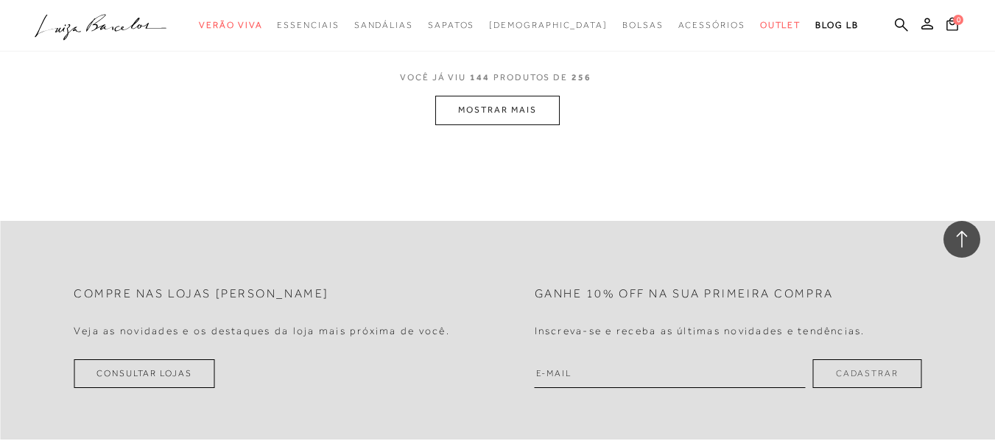
scroll to position [16945, 0]
click at [488, 94] on button "MOSTRAR MAIS" at bounding box center [497, 108] width 124 height 29
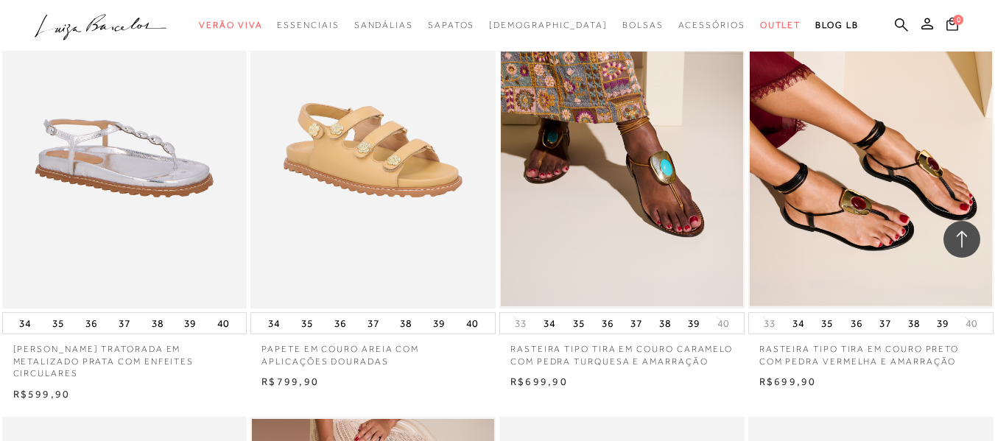
scroll to position [18819, 0]
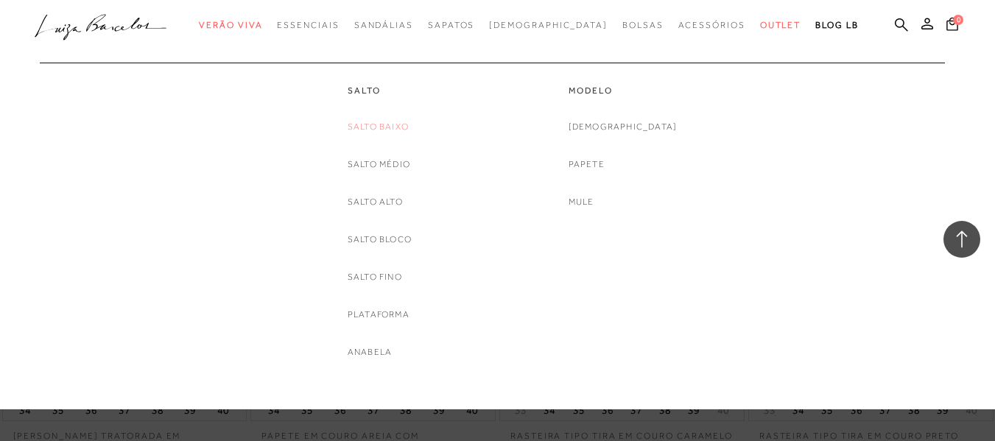
click at [384, 125] on link "Salto Baixo" at bounding box center [378, 126] width 61 height 15
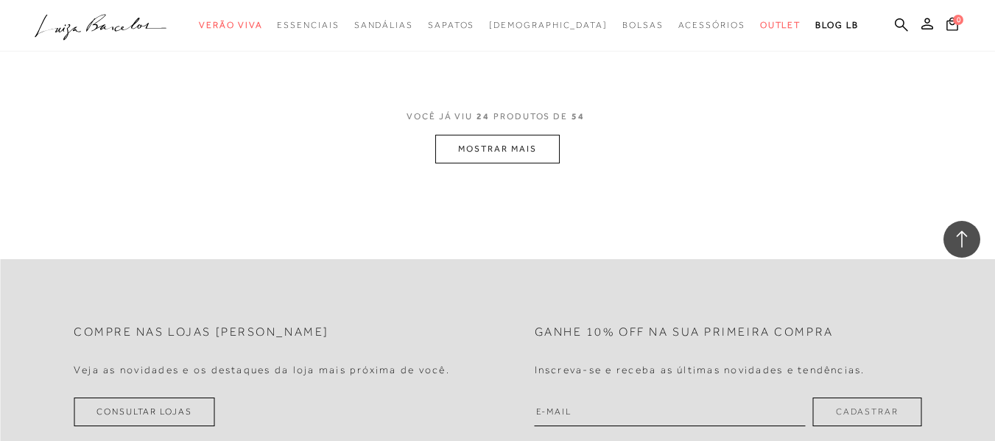
scroll to position [2873, 0]
click at [498, 147] on button "MOSTRAR MAIS" at bounding box center [497, 147] width 124 height 29
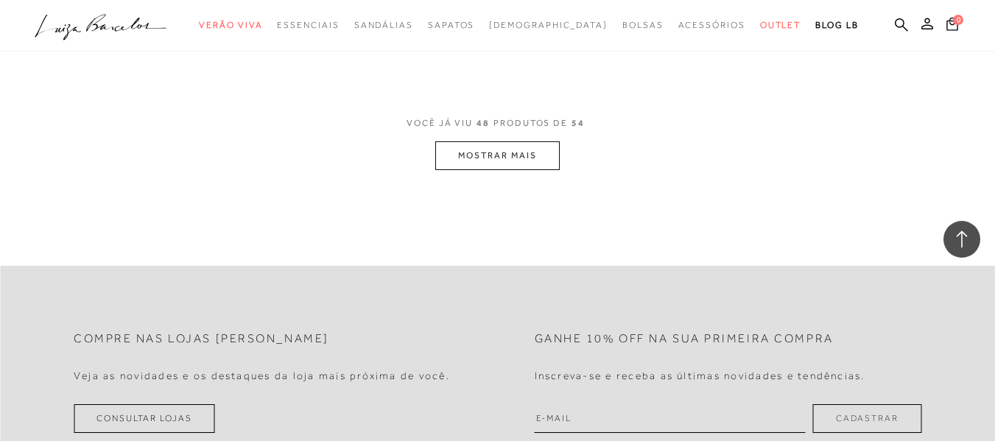
scroll to position [5673, 0]
click at [519, 158] on button "MOSTRAR MAIS" at bounding box center [497, 155] width 124 height 29
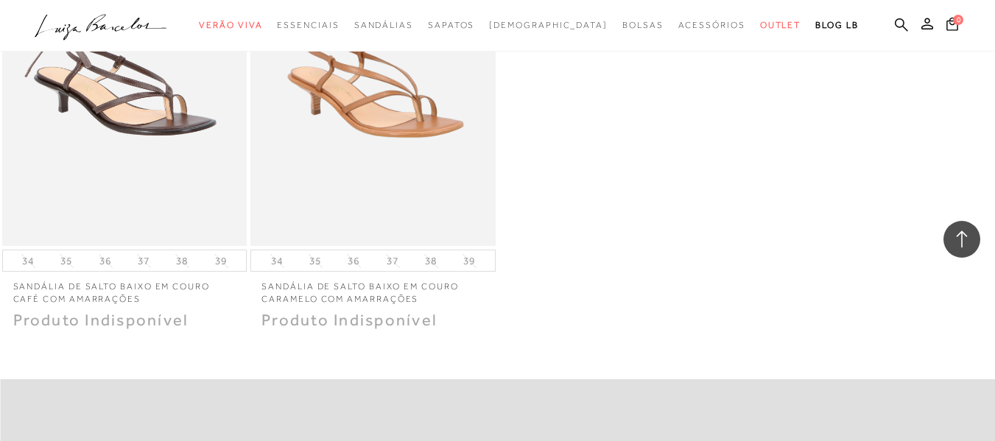
scroll to position [6336, 0]
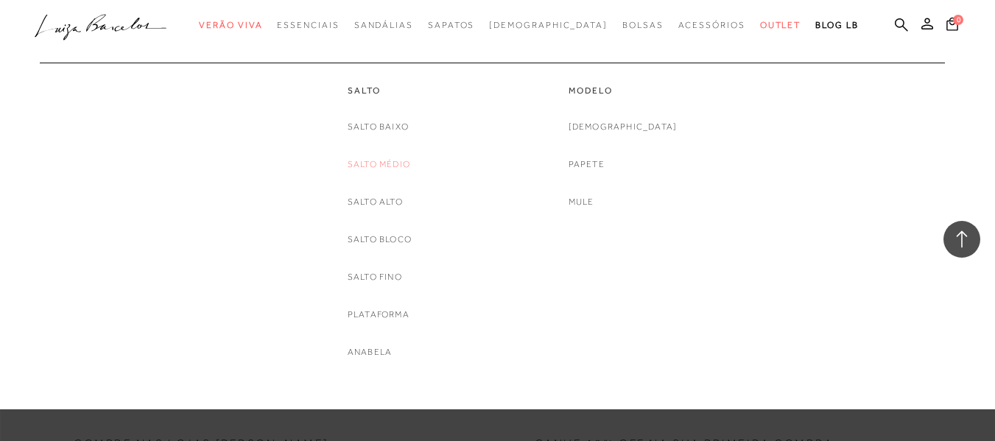
click at [397, 166] on link "Salto Médio" at bounding box center [379, 164] width 63 height 15
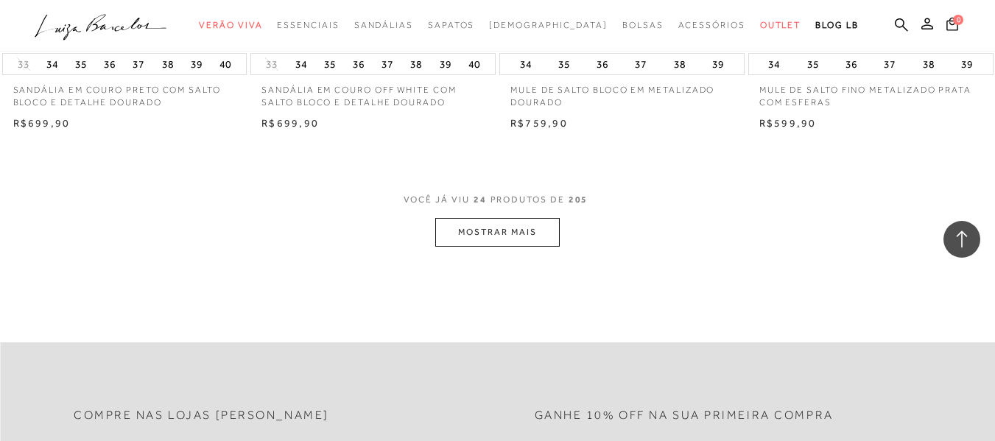
scroll to position [2873, 0]
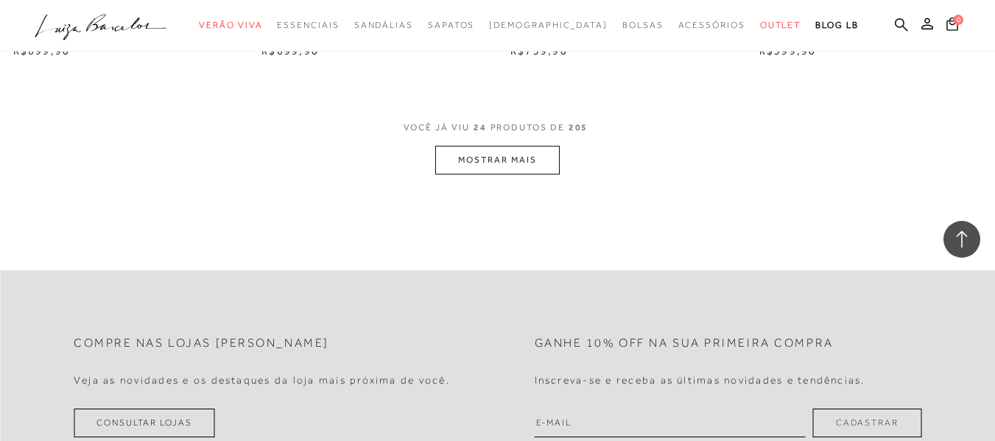
click at [480, 146] on button "MOSTRAR MAIS" at bounding box center [497, 160] width 124 height 29
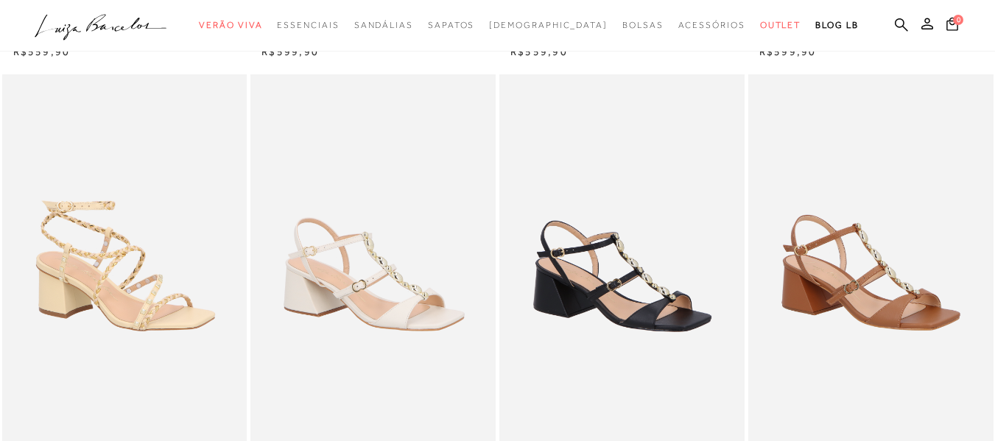
scroll to position [0, 0]
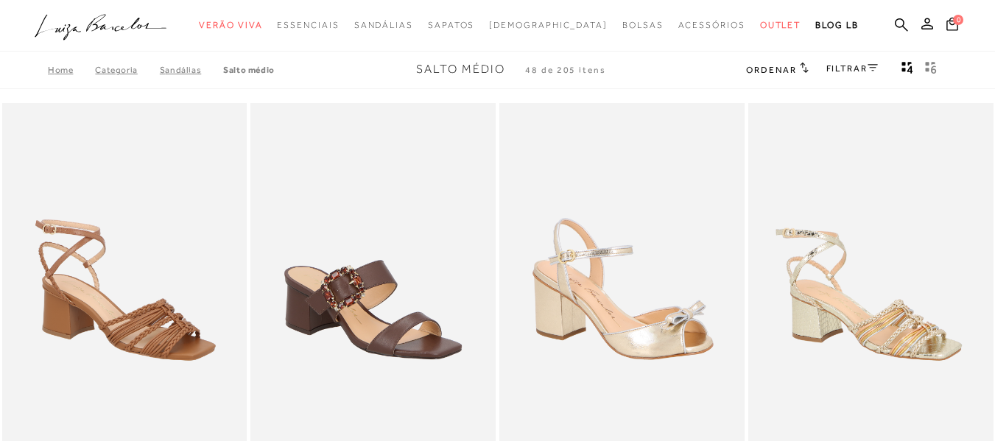
click at [847, 72] on link "FILTRAR" at bounding box center [853, 68] width 52 height 10
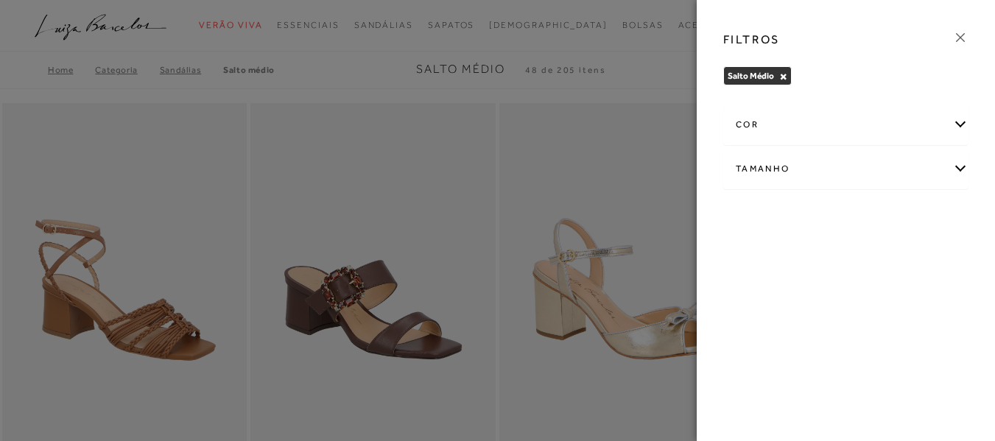
click at [775, 173] on div "Tamanho" at bounding box center [846, 169] width 244 height 39
click at [849, 259] on label "40" at bounding box center [836, 256] width 34 height 32
click at [830, 259] on input "40" at bounding box center [823, 257] width 15 height 15
checkbox input "true"
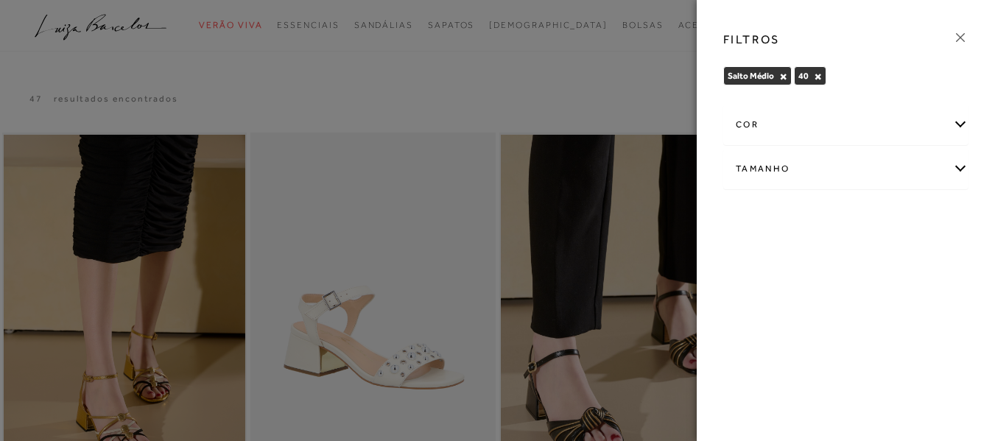
click at [595, 75] on div at bounding box center [497, 220] width 995 height 441
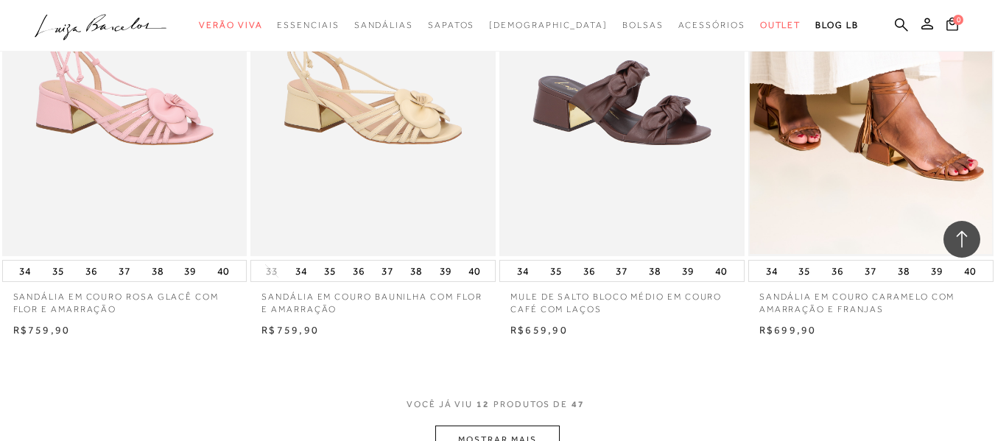
scroll to position [1252, 0]
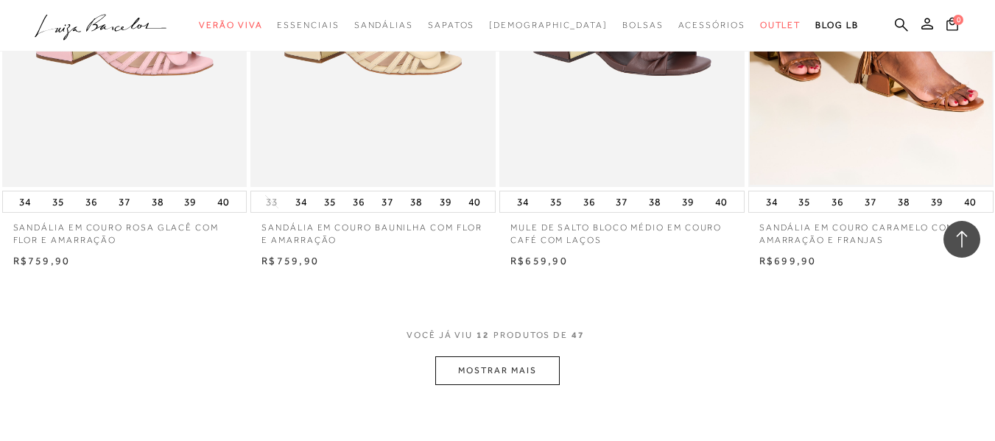
click at [525, 377] on button "MOSTRAR MAIS" at bounding box center [497, 371] width 124 height 29
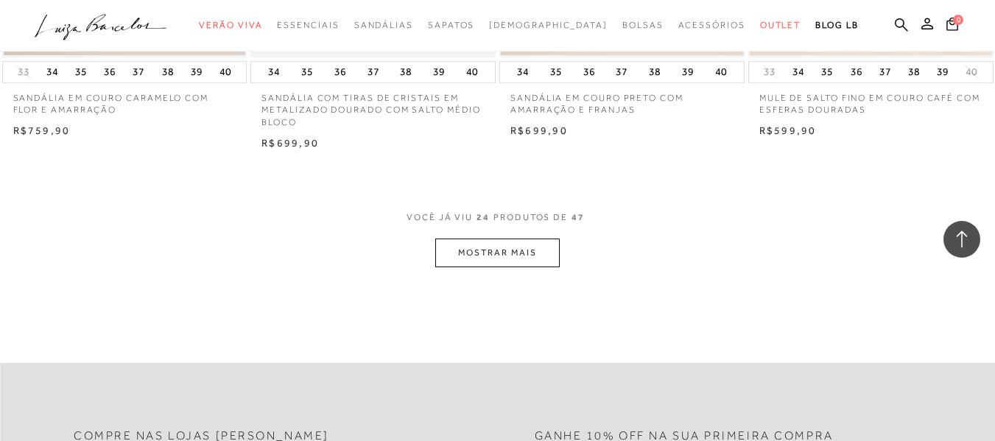
scroll to position [2800, 0]
click at [552, 255] on button "MOSTRAR MAIS" at bounding box center [497, 251] width 124 height 29
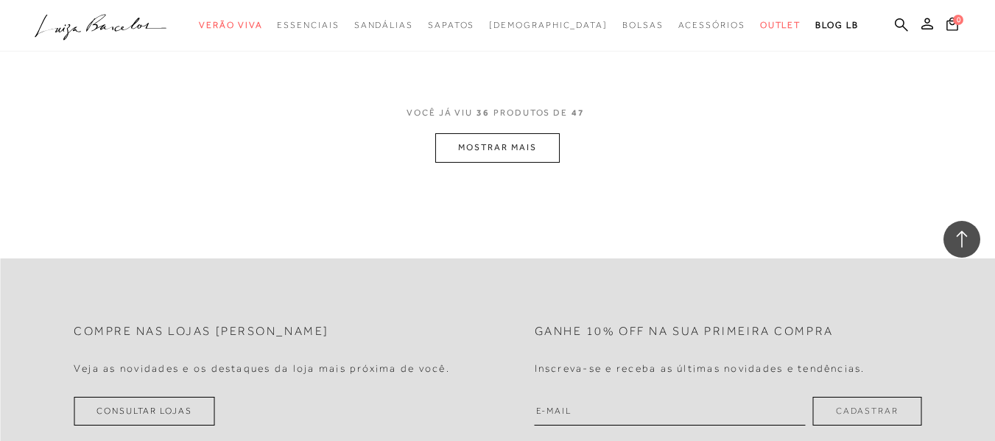
scroll to position [4347, 0]
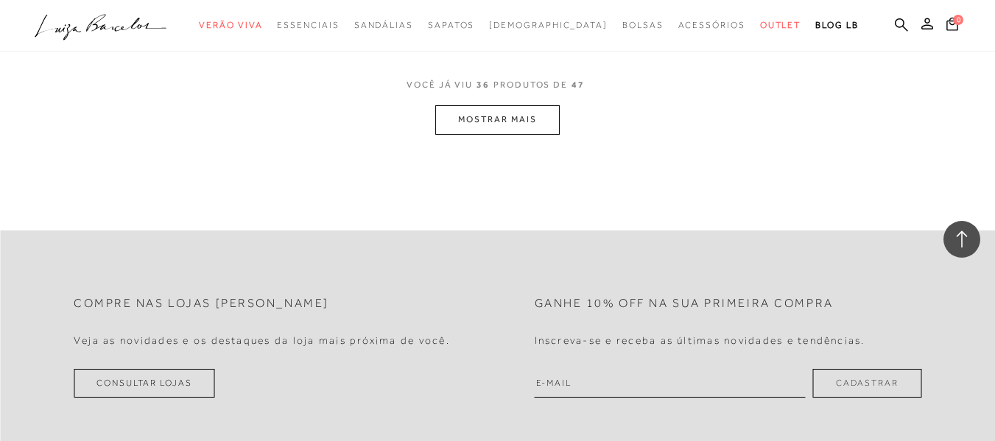
click at [508, 115] on button "MOSTRAR MAIS" at bounding box center [497, 119] width 124 height 29
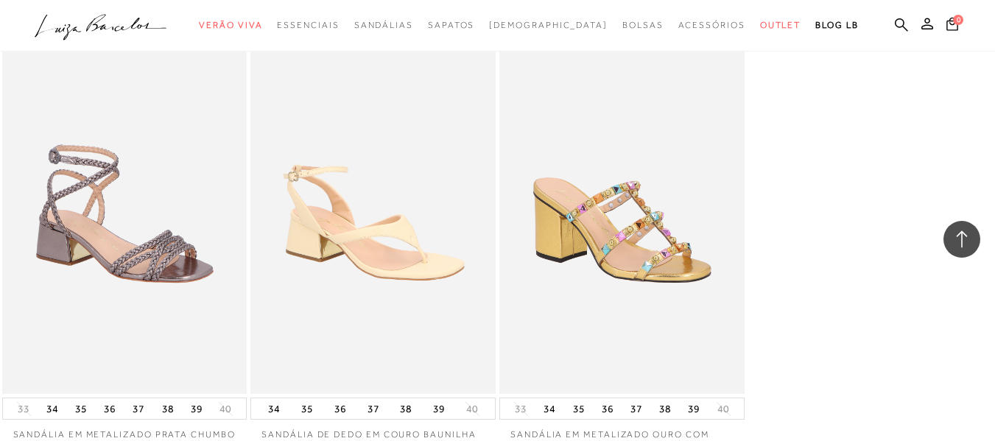
scroll to position [5378, 0]
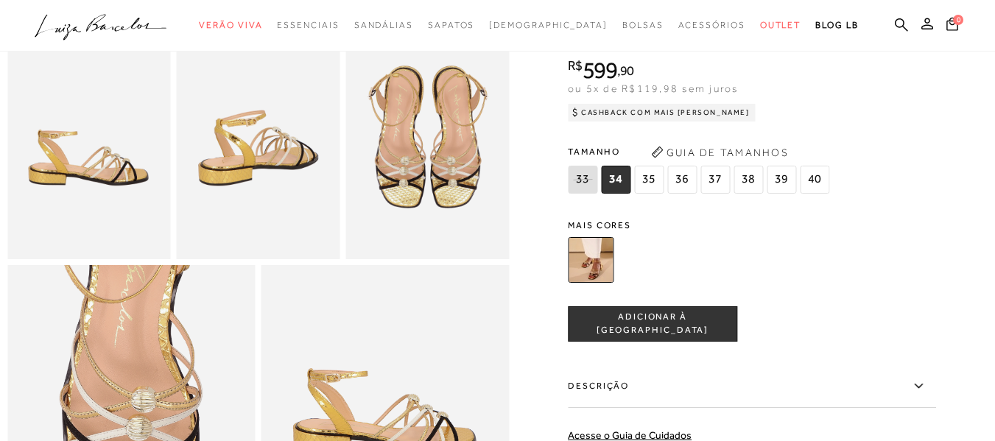
scroll to position [442, 0]
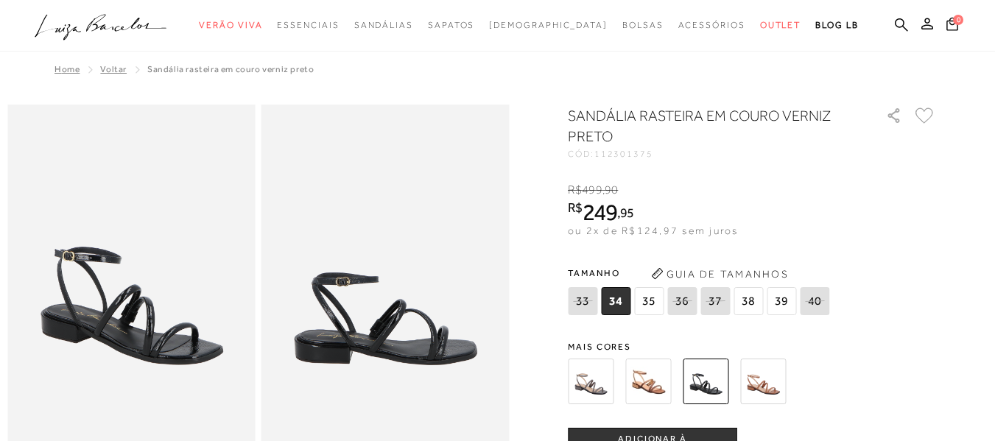
scroll to position [74, 0]
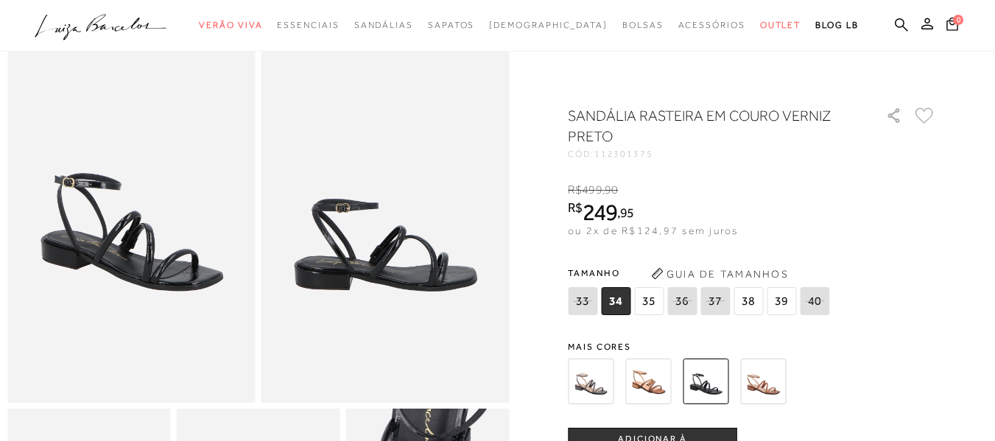
click at [768, 385] on img at bounding box center [763, 382] width 46 height 46
